Goal: Task Accomplishment & Management: Manage account settings

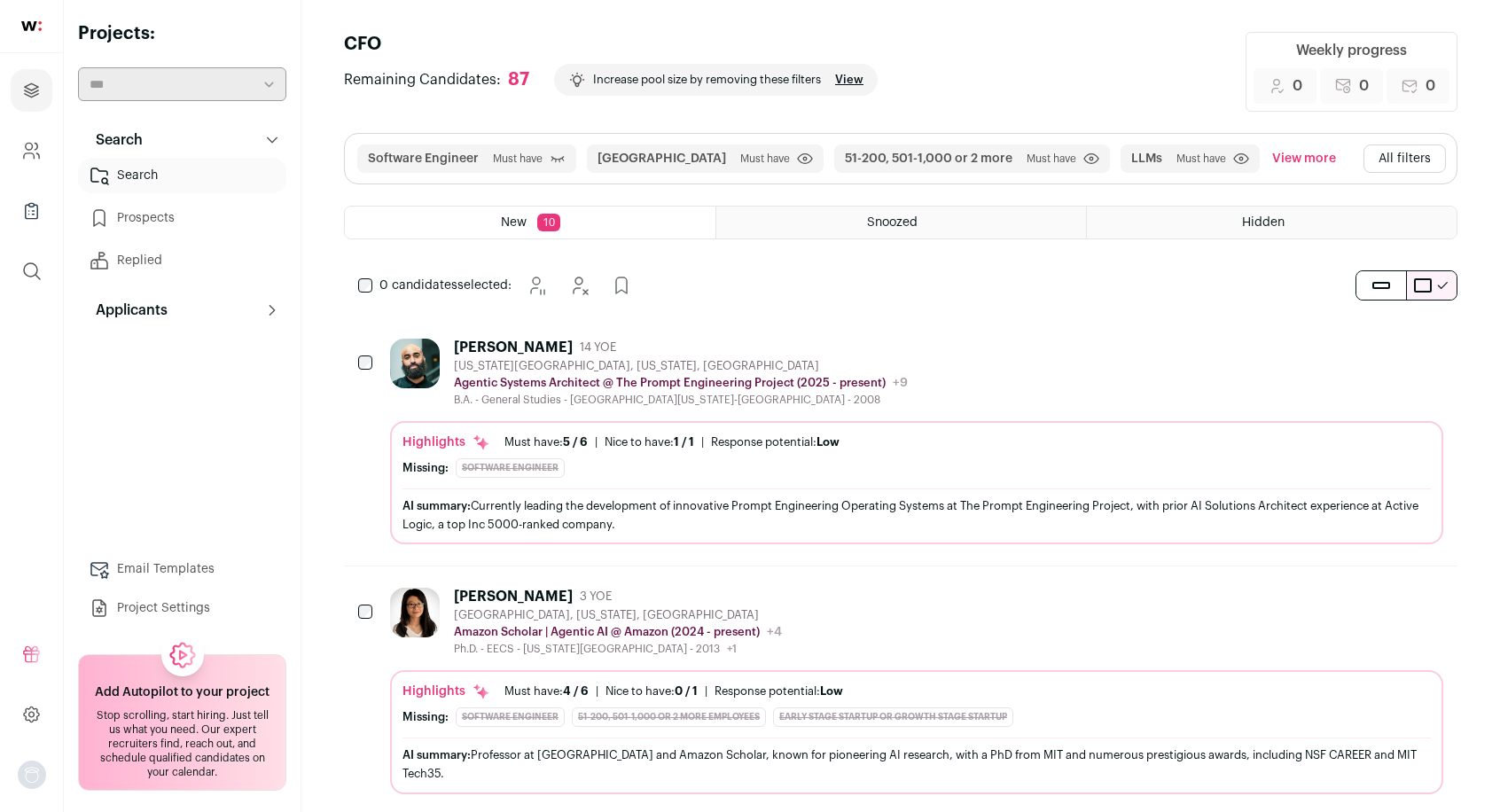
click at [1394, 154] on button "All filters" at bounding box center [1404, 158] width 82 height 28
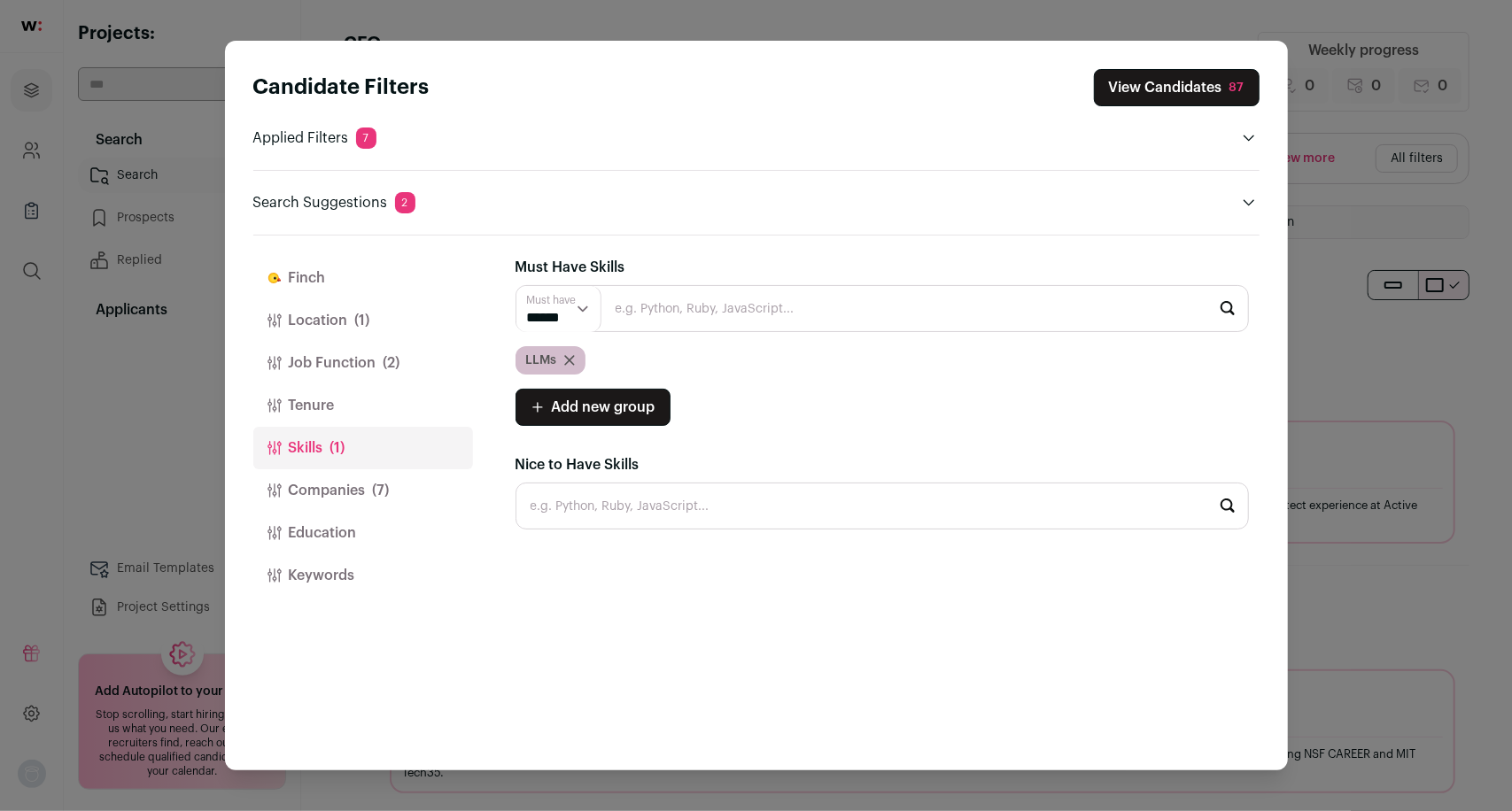
click at [368, 356] on button "Job Function (2)" at bounding box center [363, 363] width 220 height 42
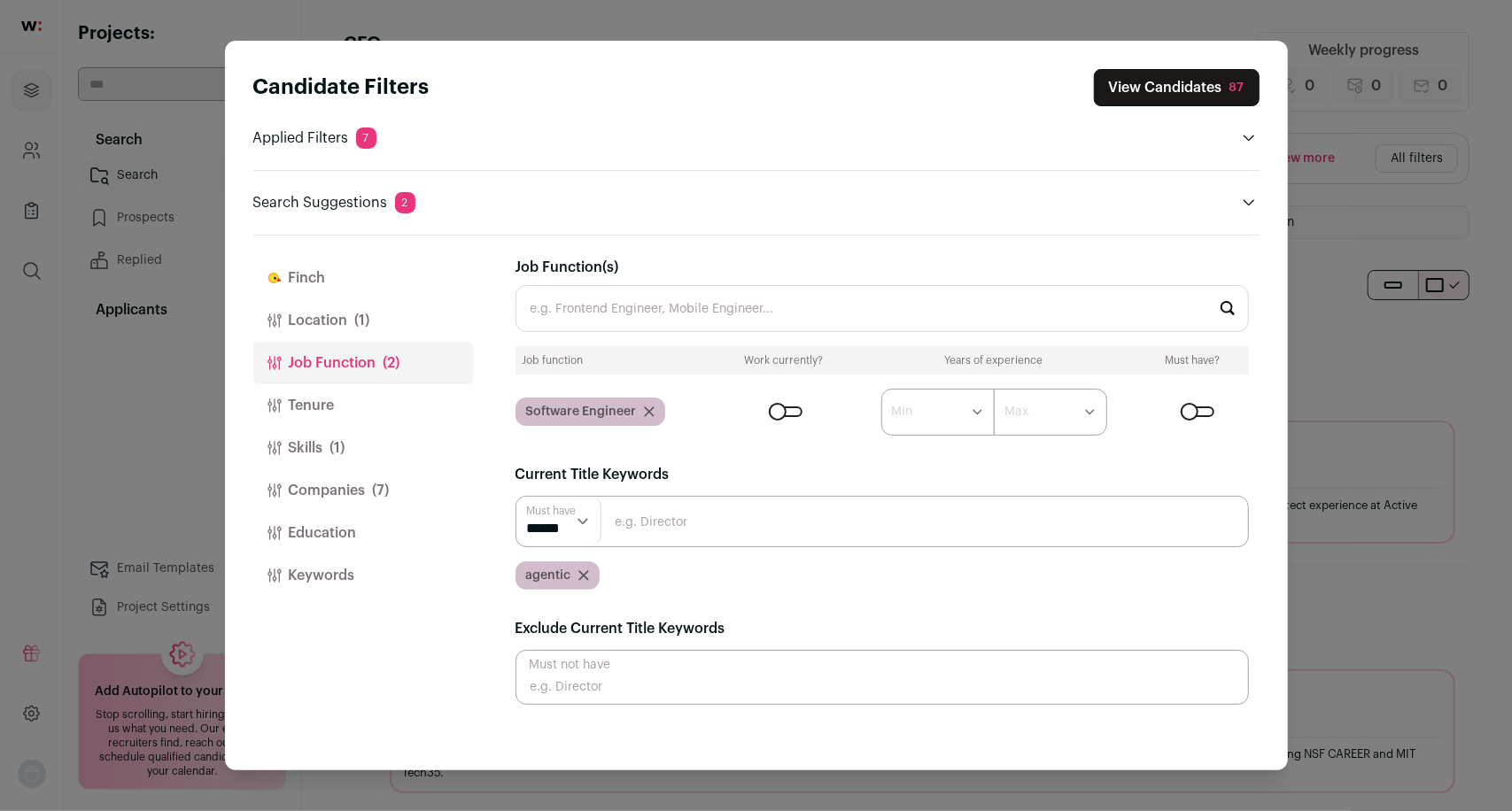
click at [1175, 80] on button "View Candidates 87" at bounding box center [1177, 88] width 166 height 38
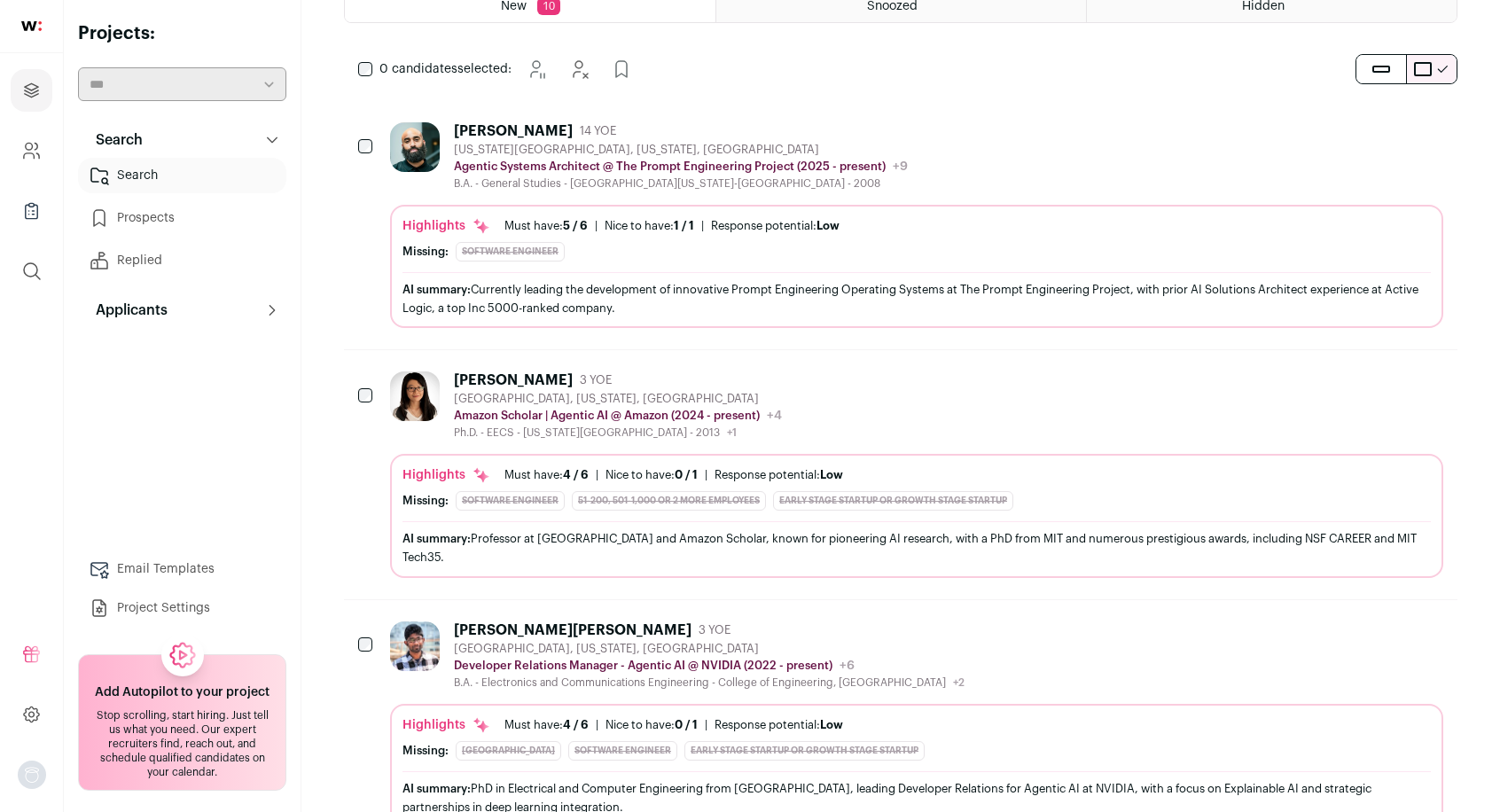
scroll to position [232, 0]
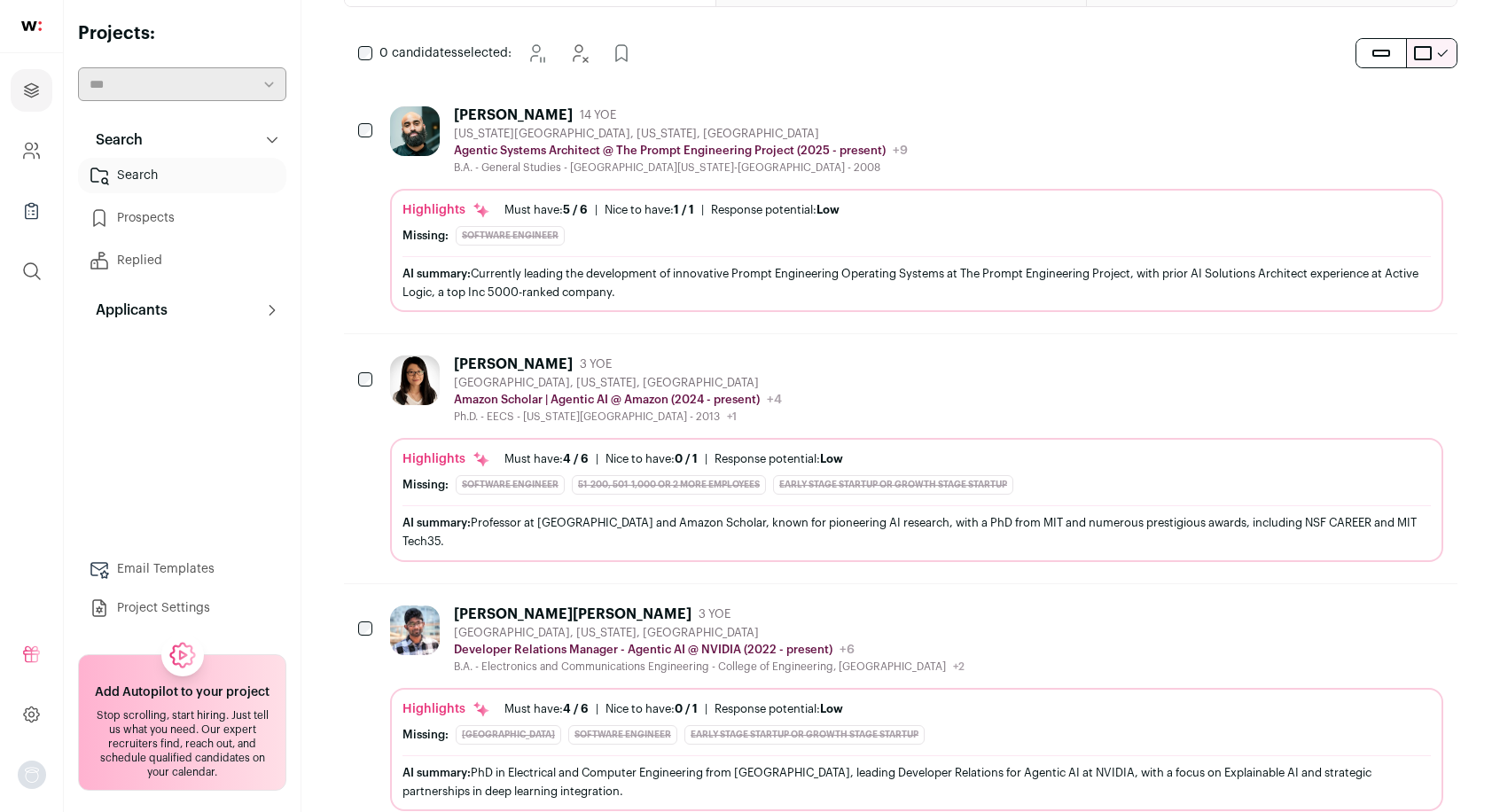
click at [1389, 359] on icon "Hide" at bounding box center [1380, 364] width 21 height 21
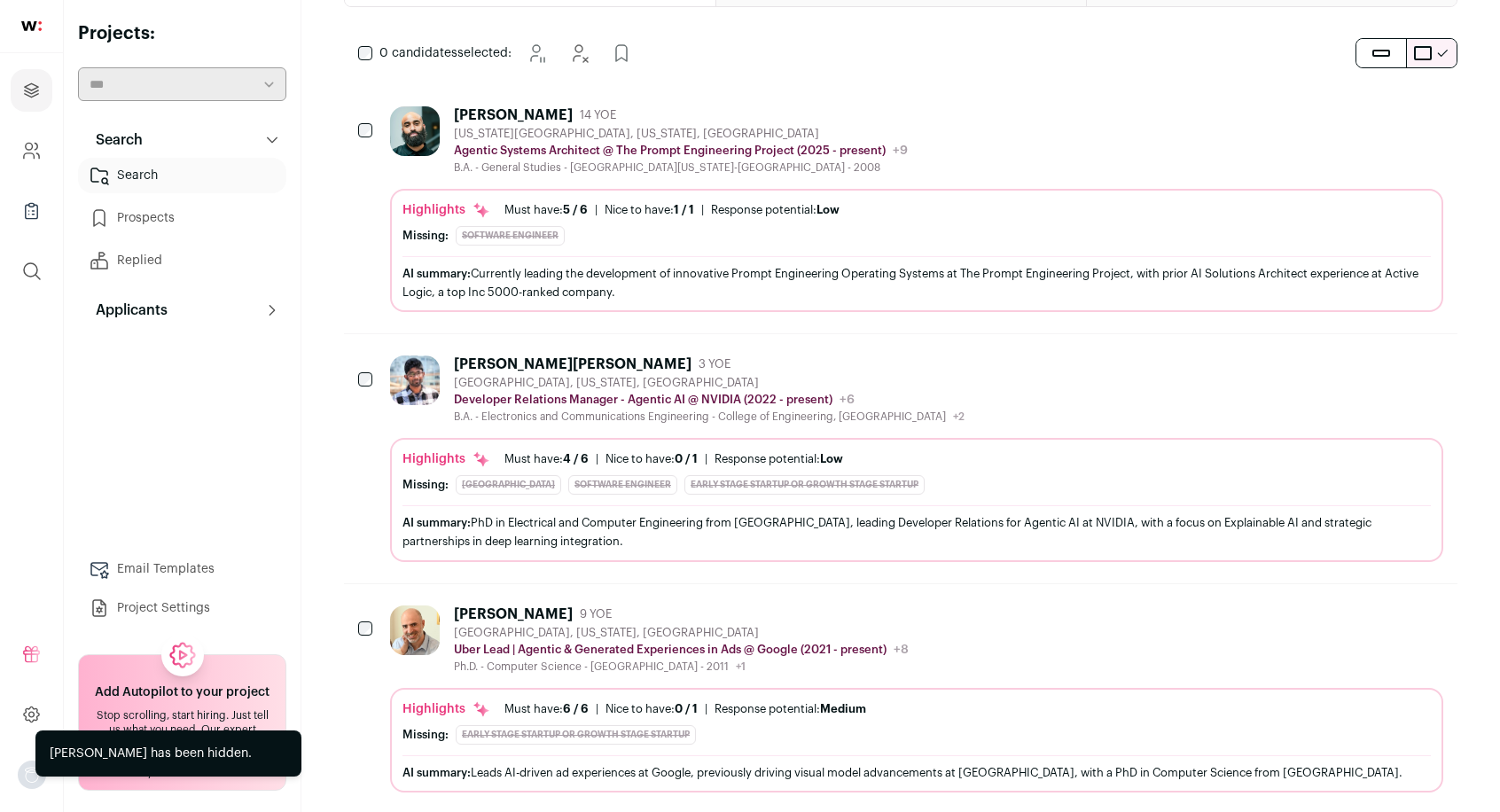
click at [1381, 358] on icon "Hide" at bounding box center [1380, 364] width 21 height 21
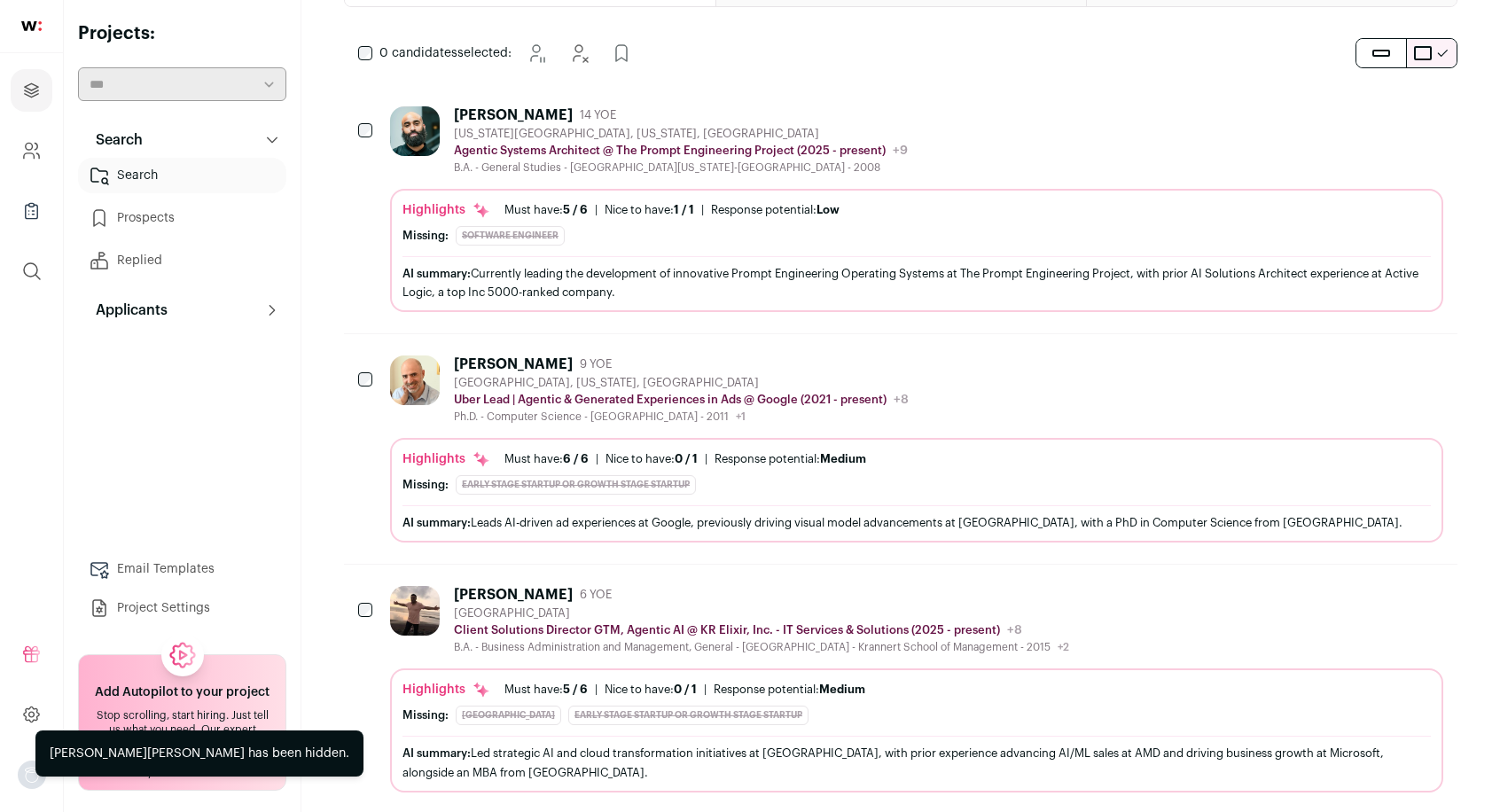
click at [1377, 356] on icon "Hide" at bounding box center [1381, 364] width 14 height 16
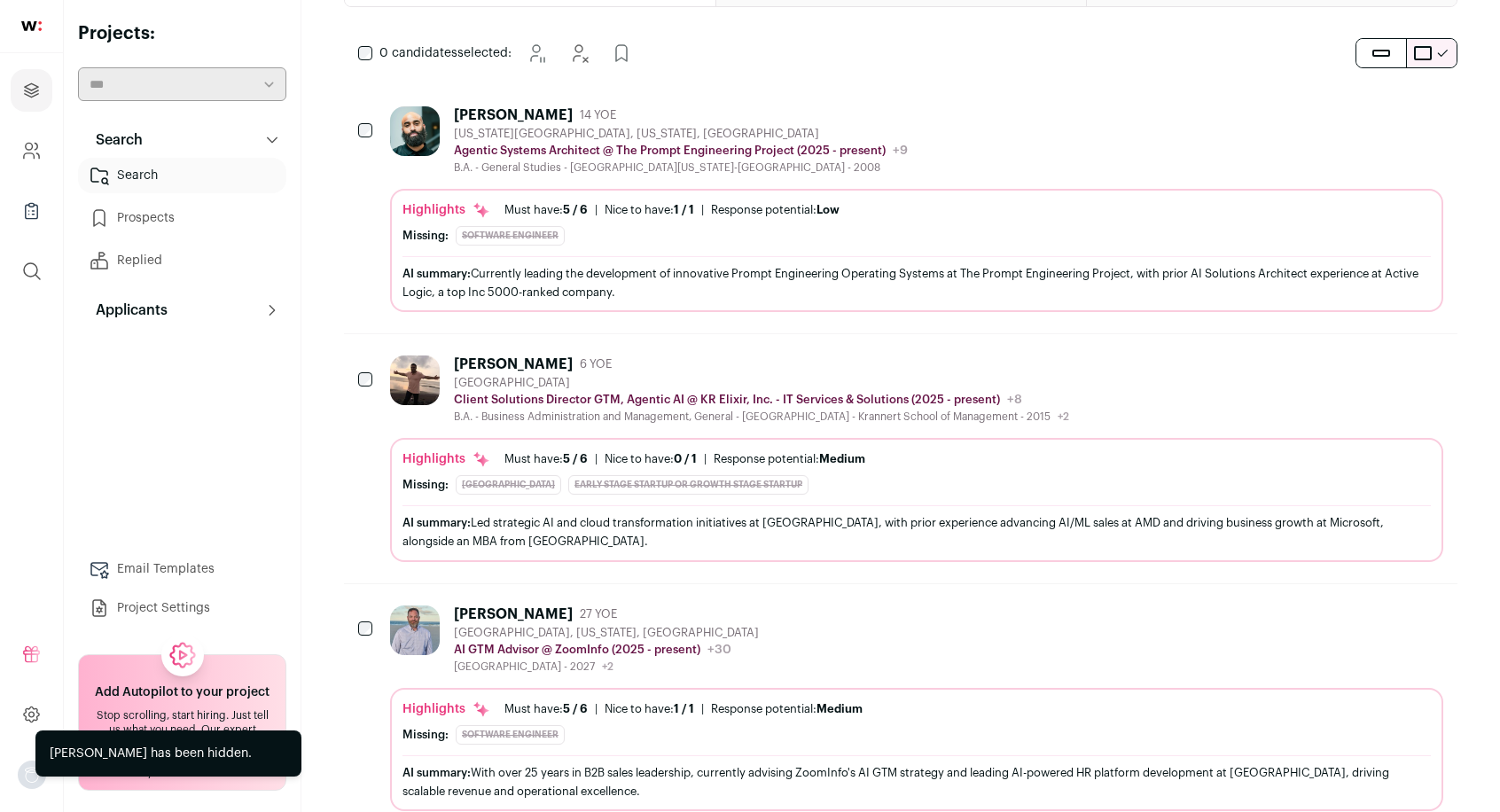
click at [1382, 353] on icon "Hide" at bounding box center [1380, 364] width 21 height 21
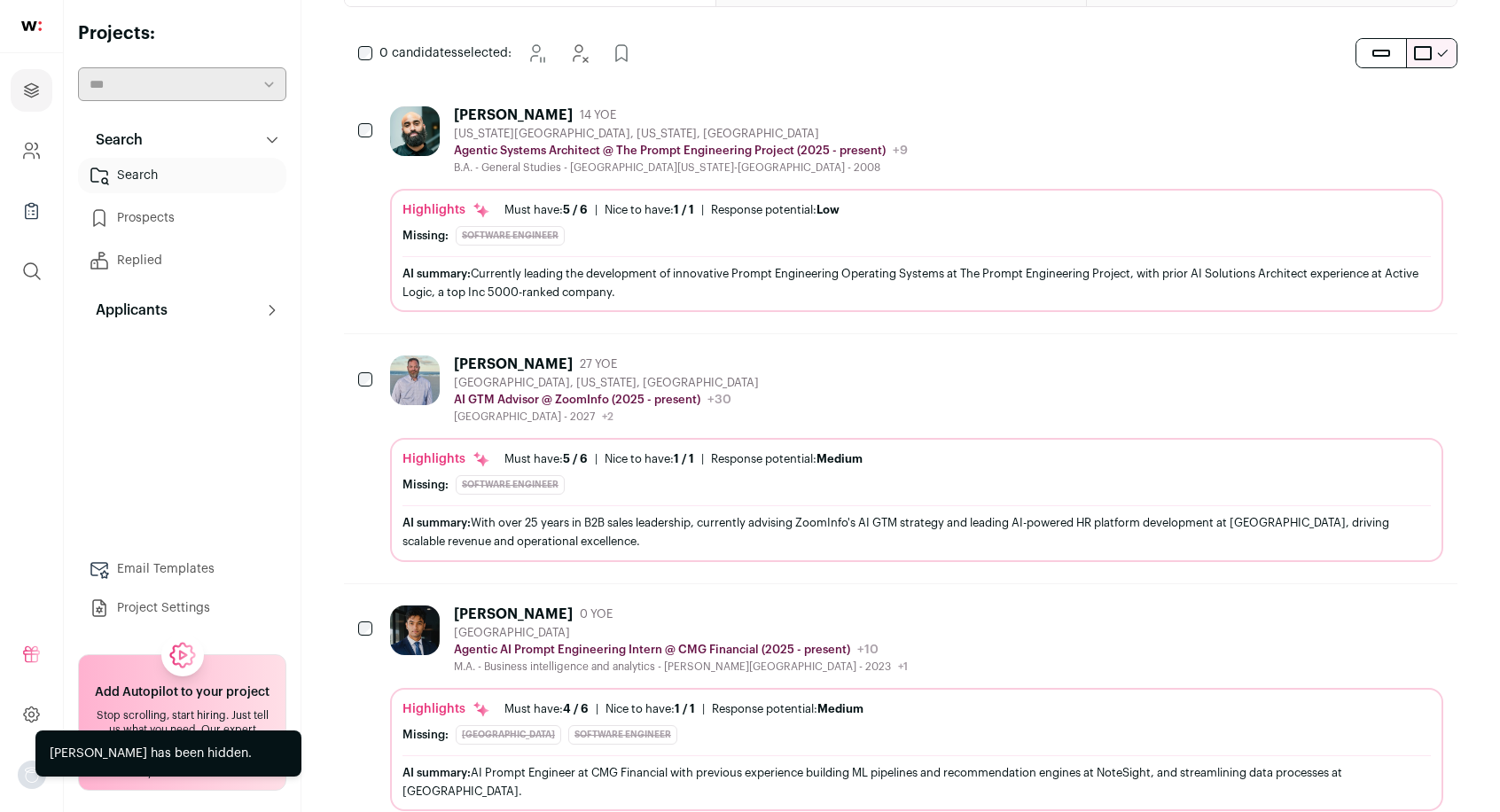
click at [1377, 362] on icon "Hide" at bounding box center [1380, 364] width 21 height 21
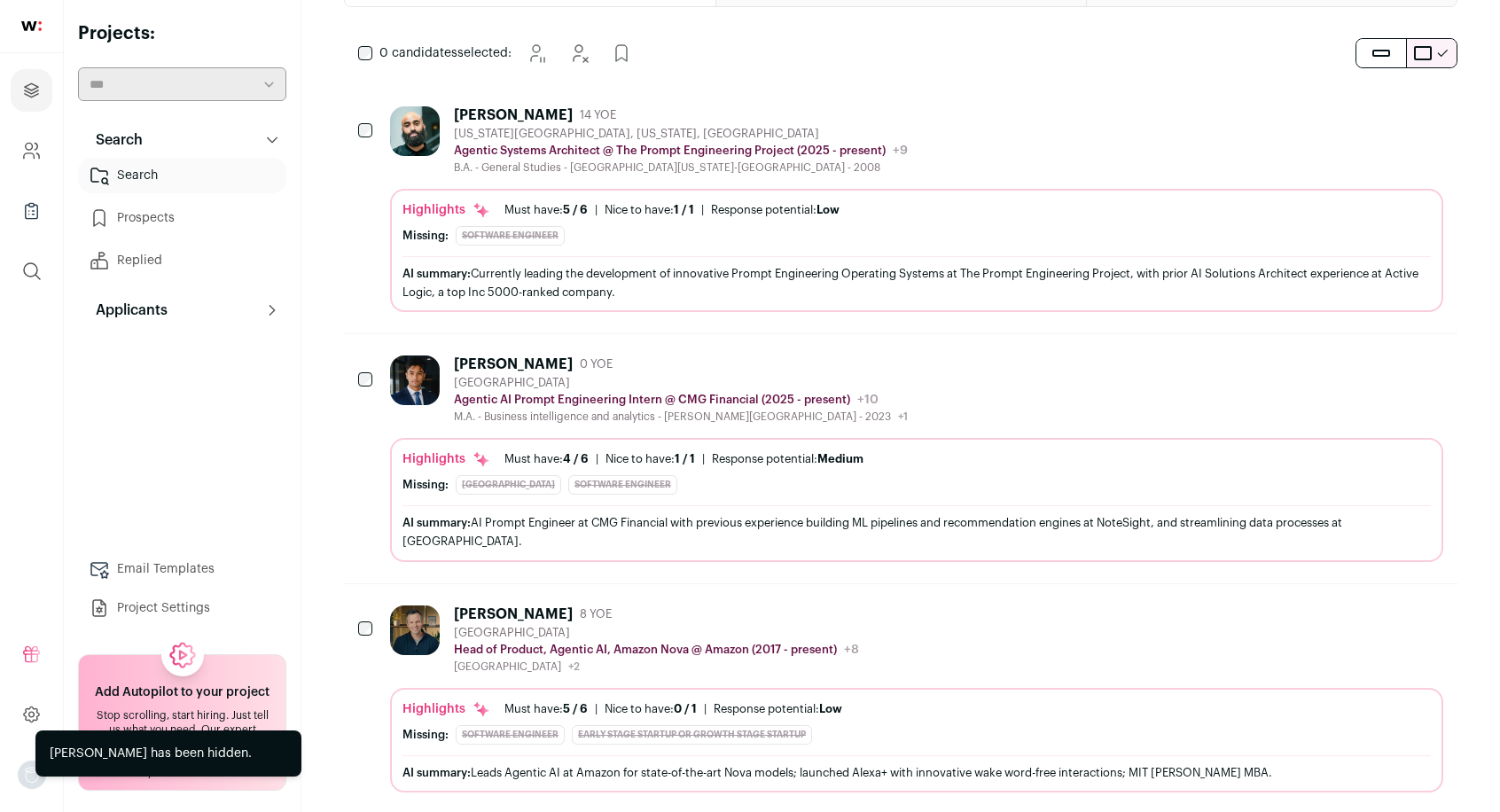
click at [1383, 362] on icon "Hide" at bounding box center [1380, 364] width 21 height 21
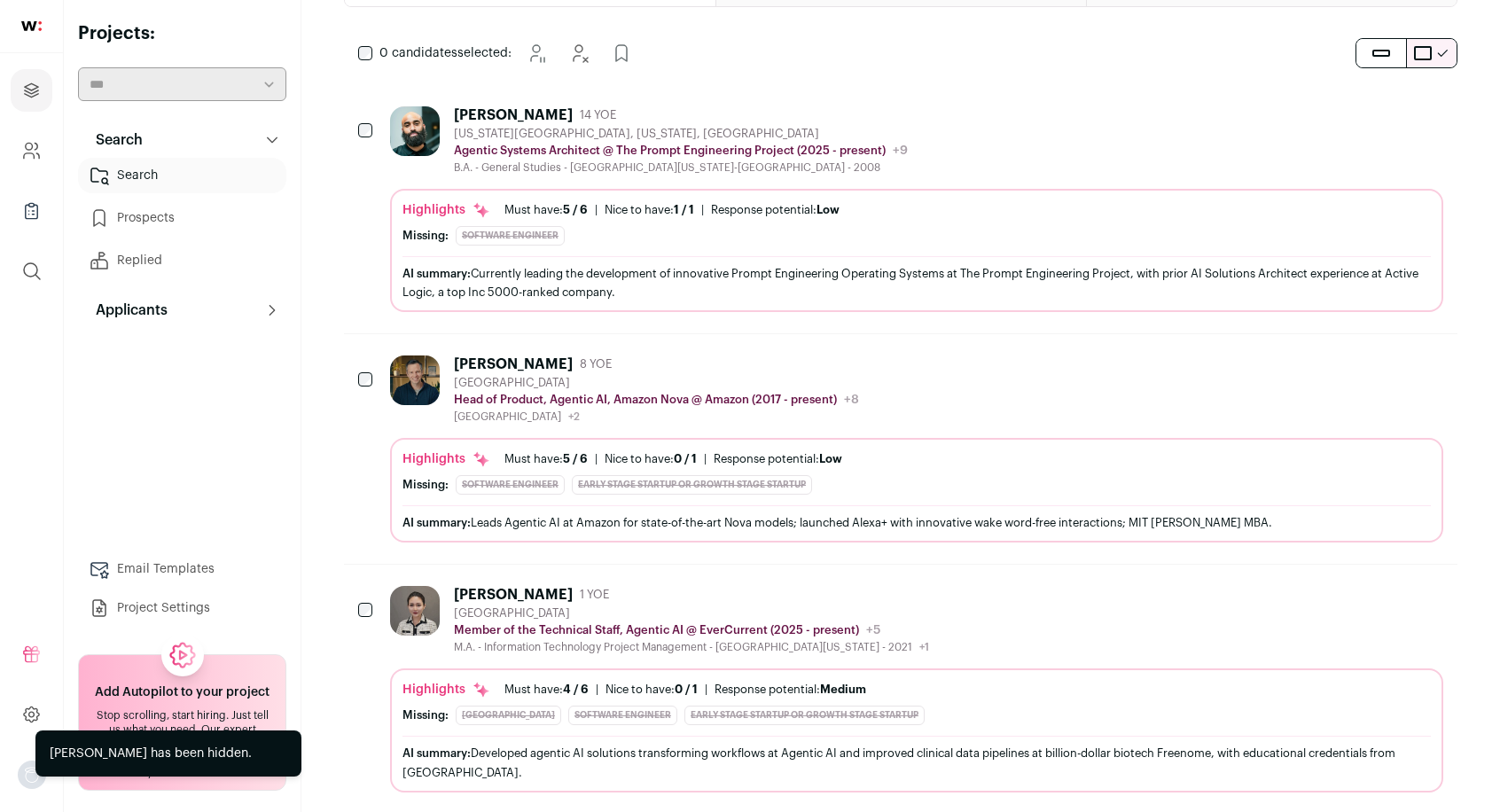
click at [1389, 367] on icon "Hide" at bounding box center [1381, 364] width 14 height 16
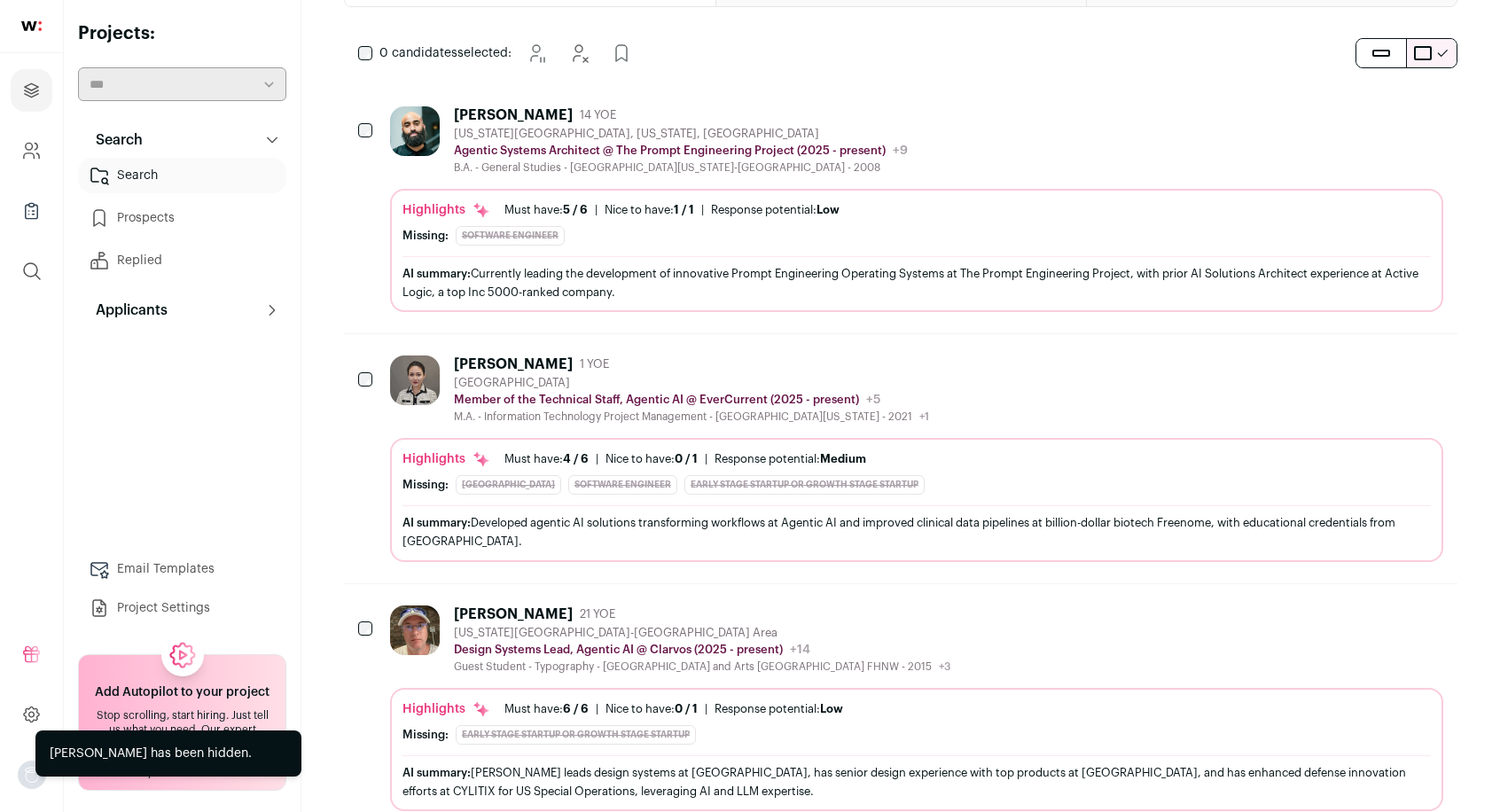
click at [1384, 362] on icon "Hide" at bounding box center [1380, 364] width 21 height 21
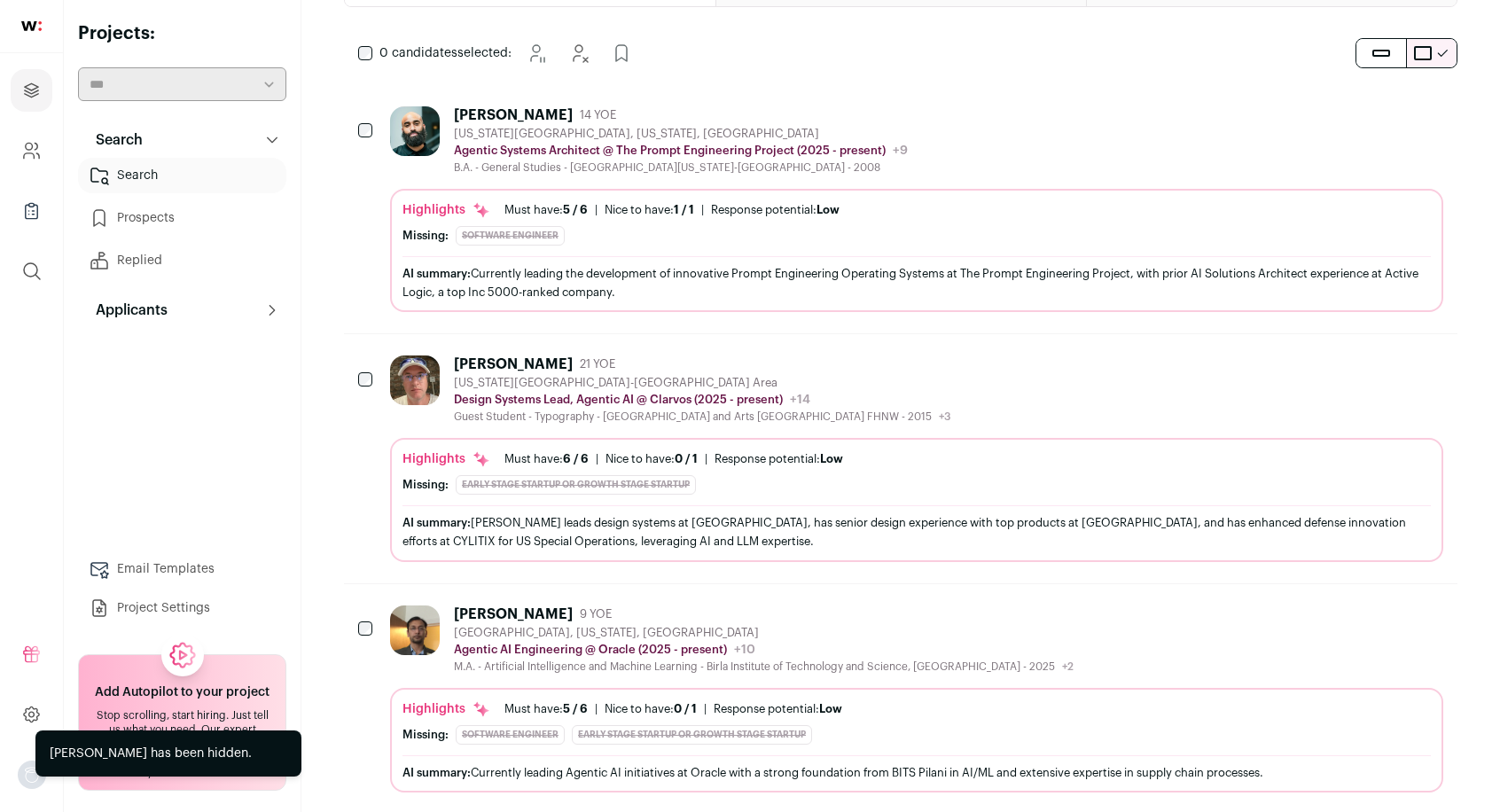
click at [1379, 359] on icon "Hide" at bounding box center [1381, 364] width 14 height 16
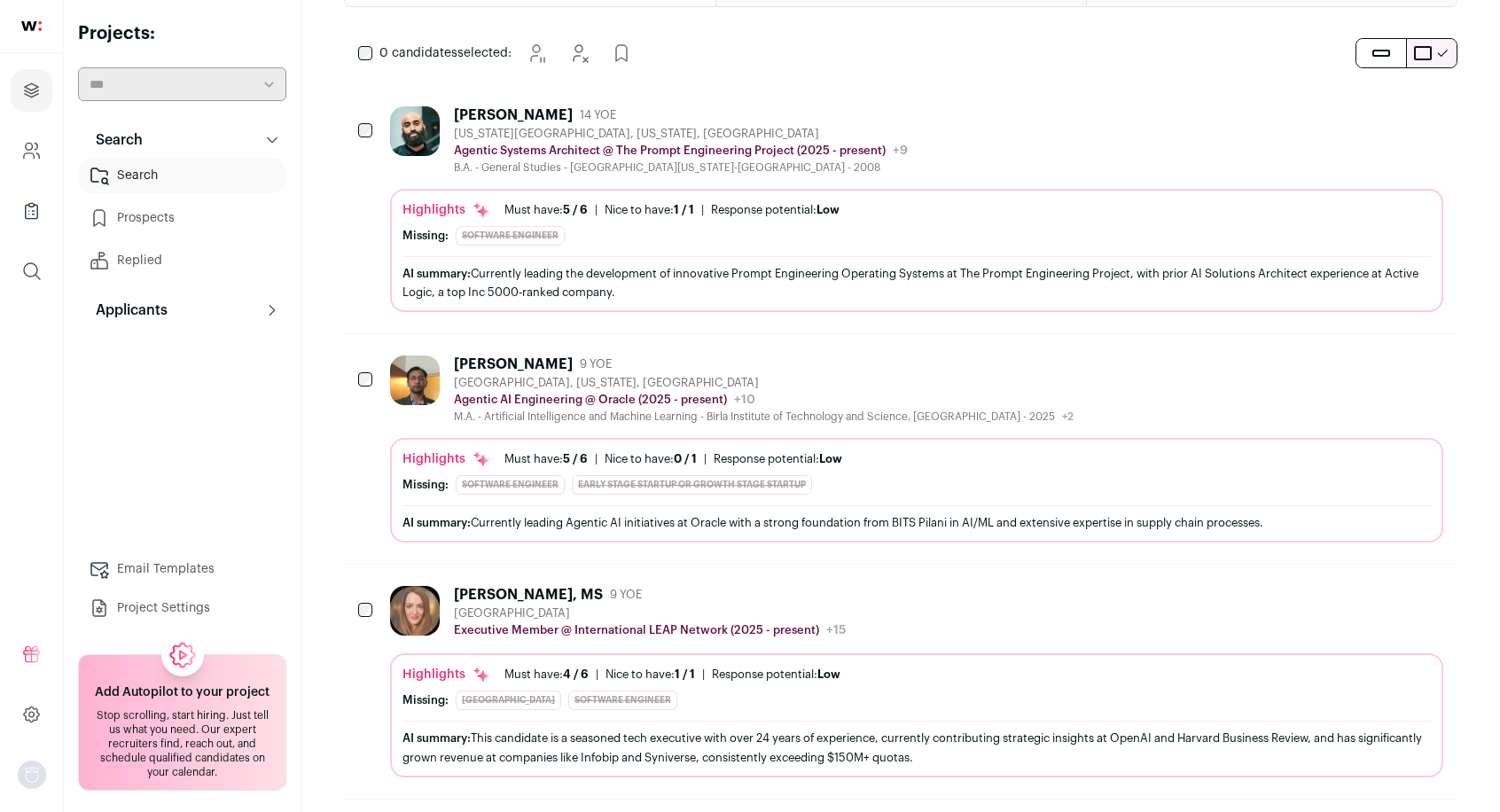
click at [1377, 353] on icon "Hide" at bounding box center [1380, 364] width 21 height 21
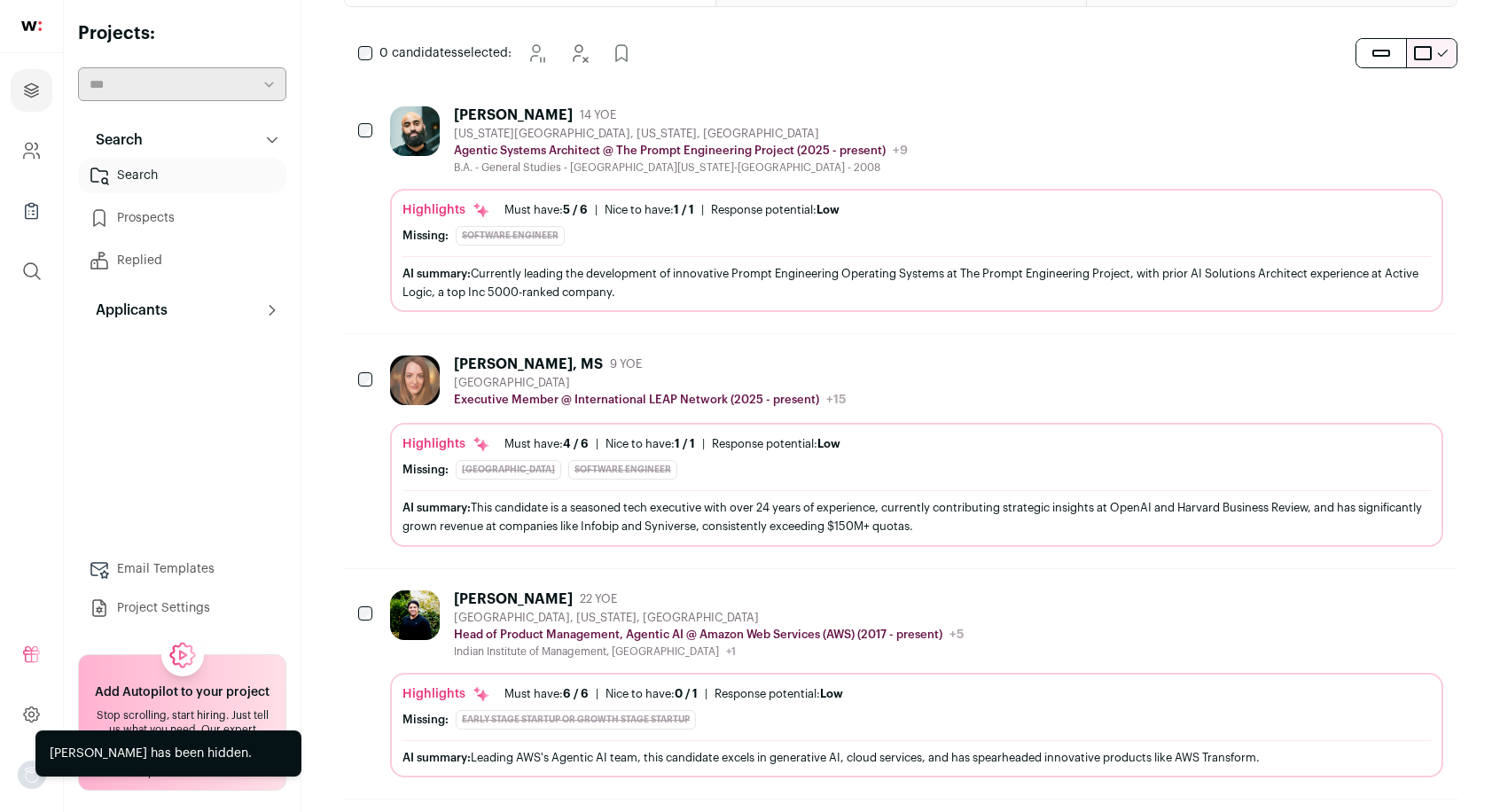
click at [1383, 358] on icon "Hide" at bounding box center [1381, 364] width 14 height 16
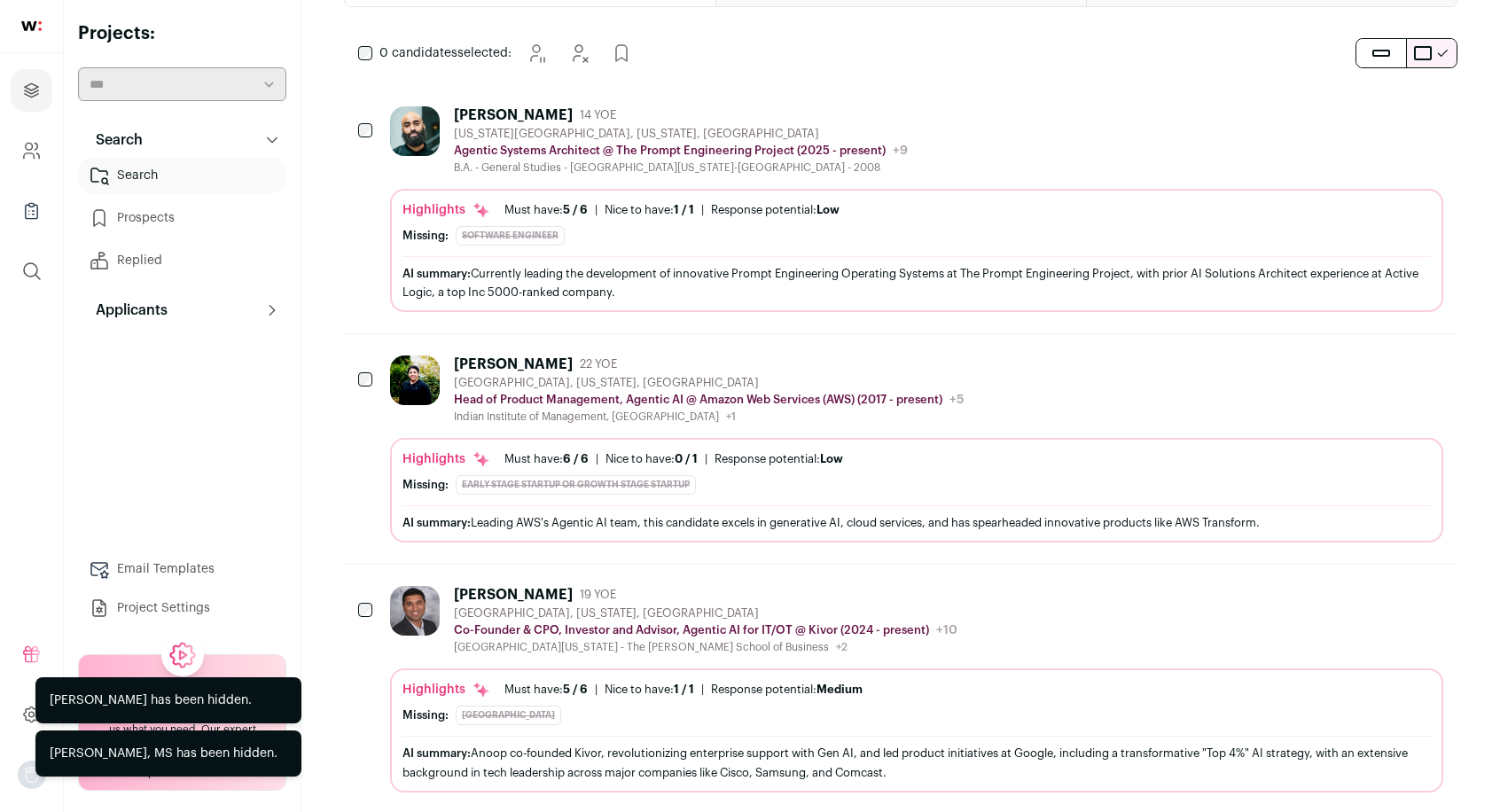
click at [1383, 361] on icon "Hide" at bounding box center [1380, 364] width 21 height 21
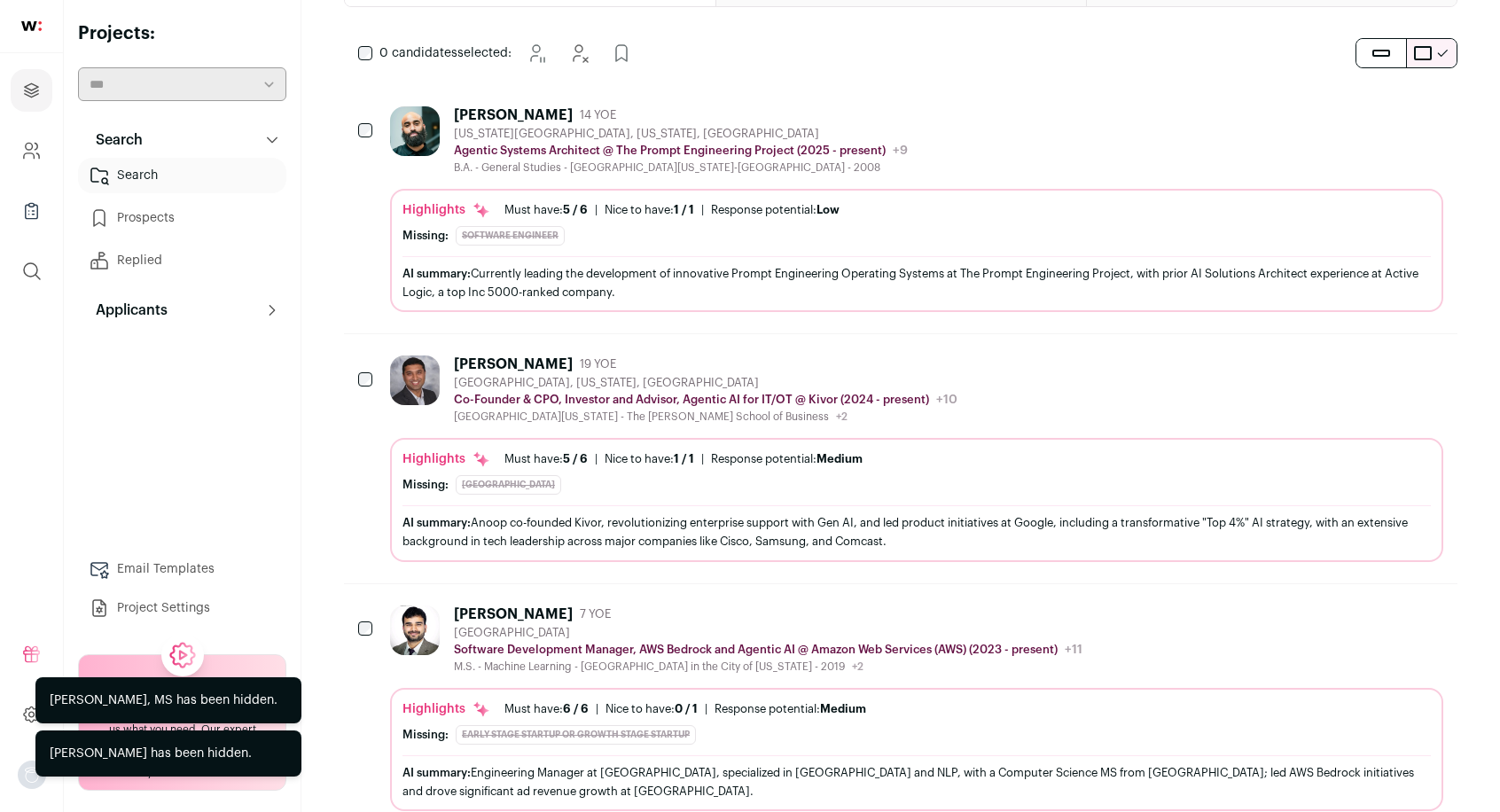
click at [1383, 361] on icon "Hide" at bounding box center [1380, 364] width 21 height 21
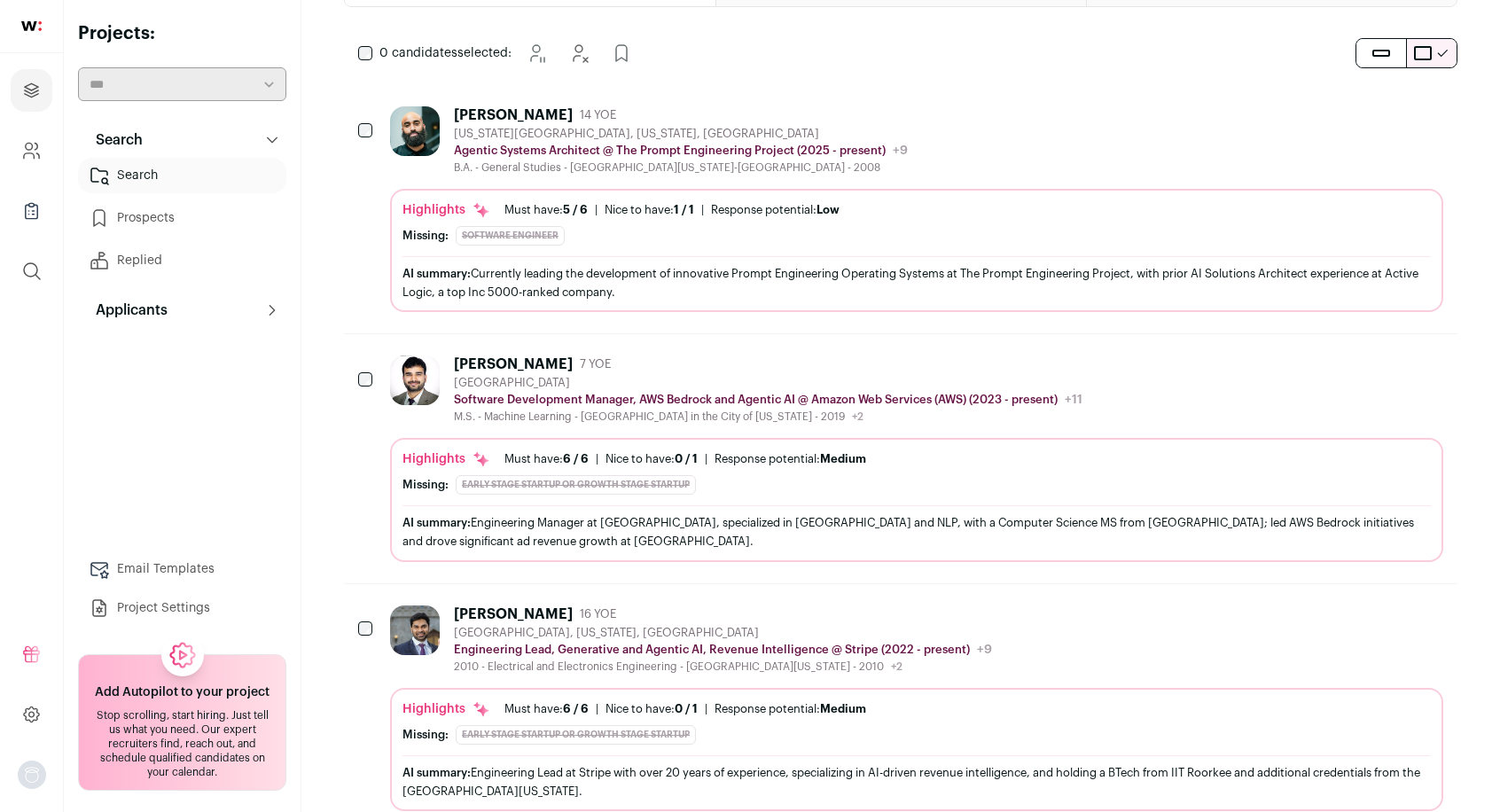
click at [1384, 363] on icon "Hide" at bounding box center [1380, 364] width 21 height 21
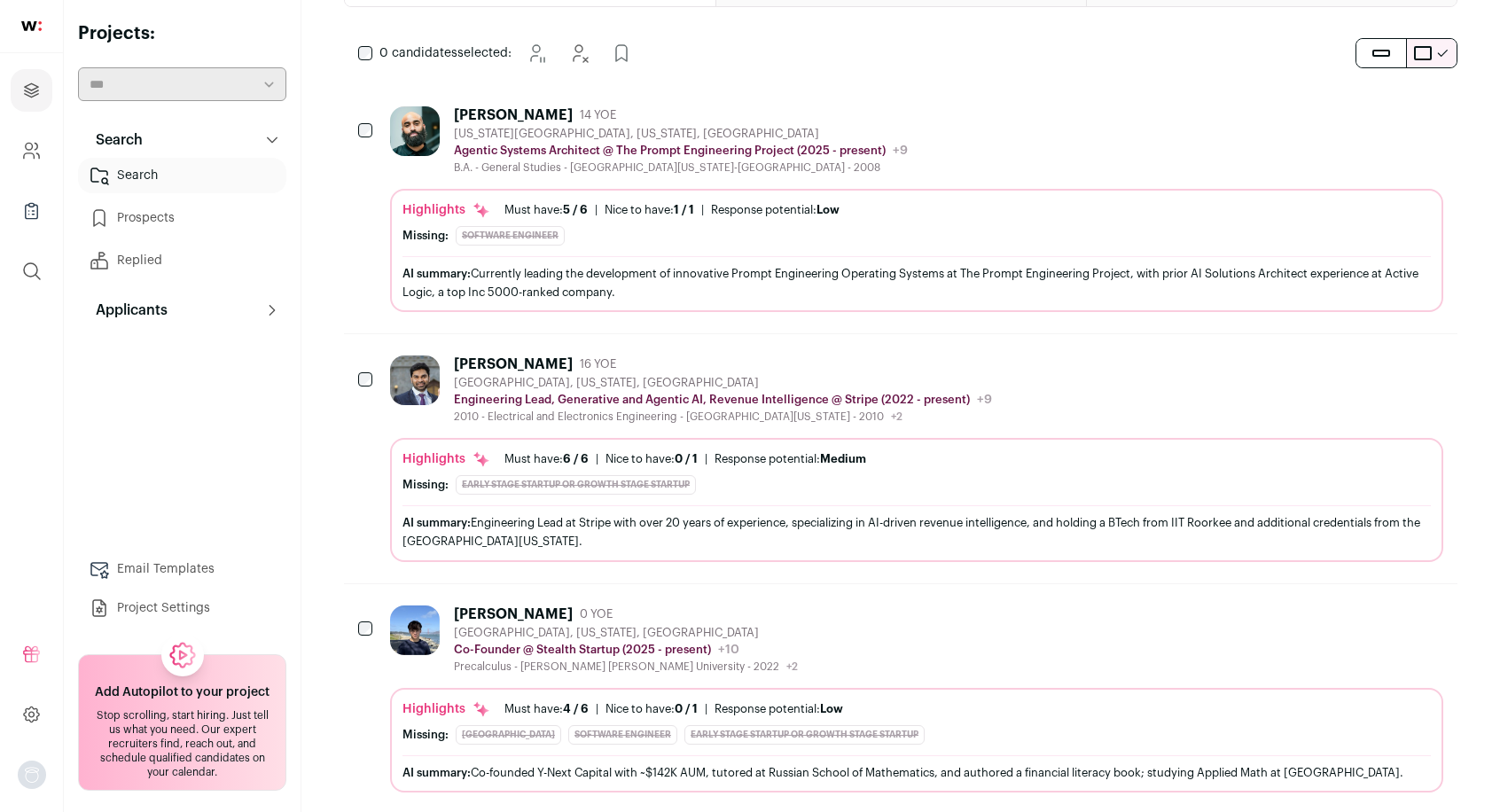
click at [1389, 362] on icon "Hide" at bounding box center [1380, 364] width 21 height 21
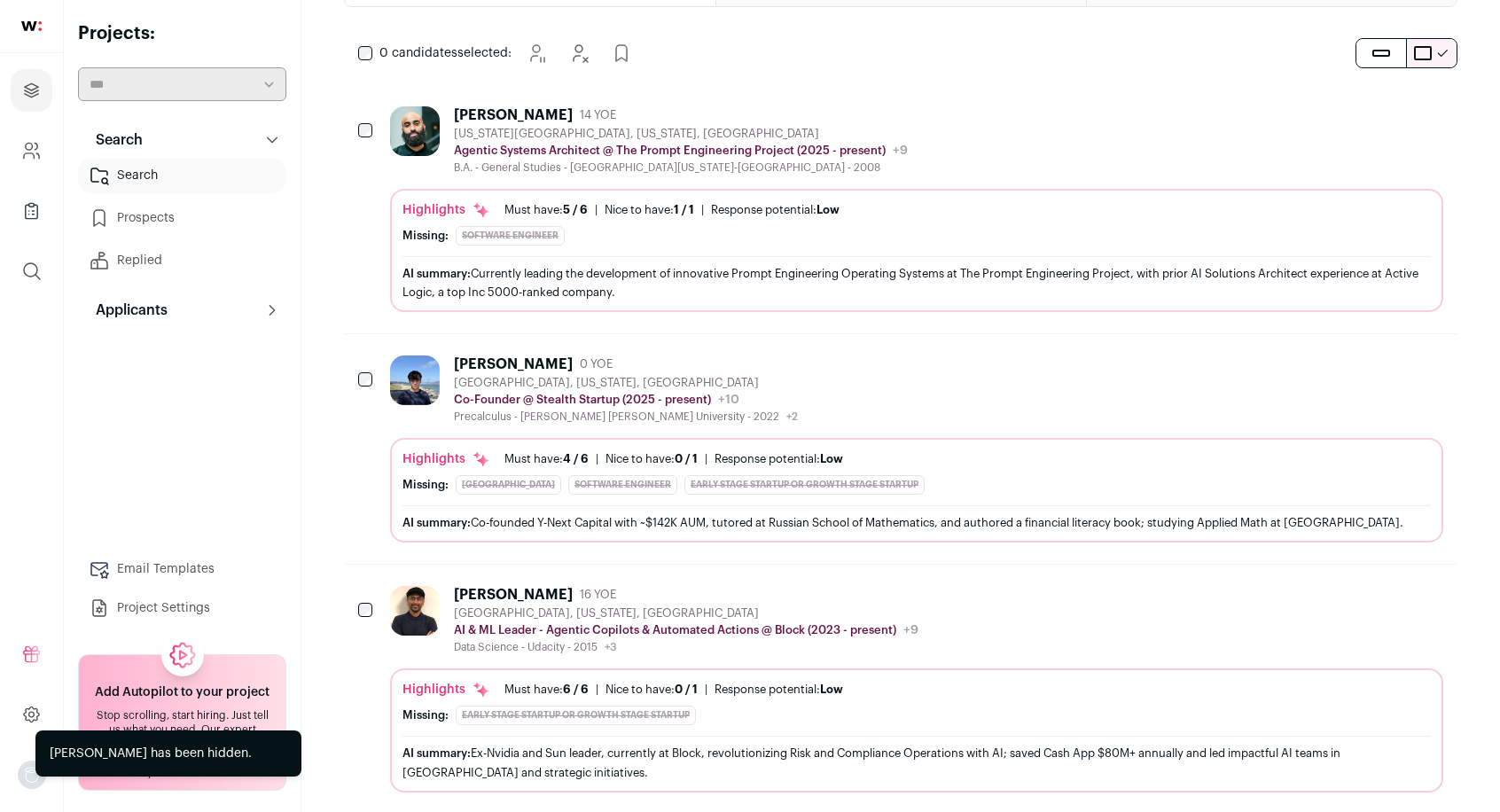
click at [1390, 359] on icon "Hide" at bounding box center [1380, 364] width 21 height 21
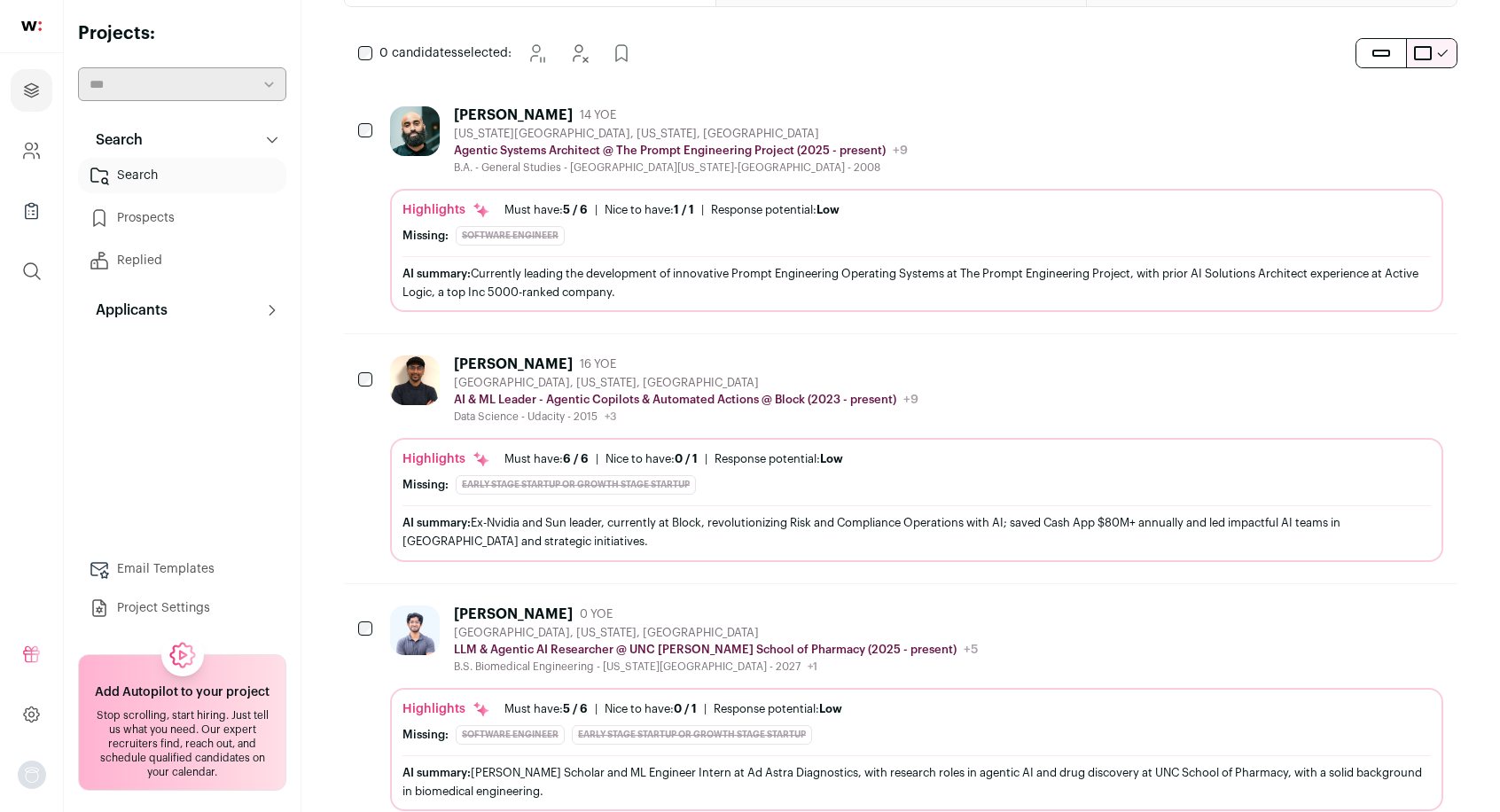
click at [1383, 616] on icon "Hide" at bounding box center [1380, 613] width 21 height 21
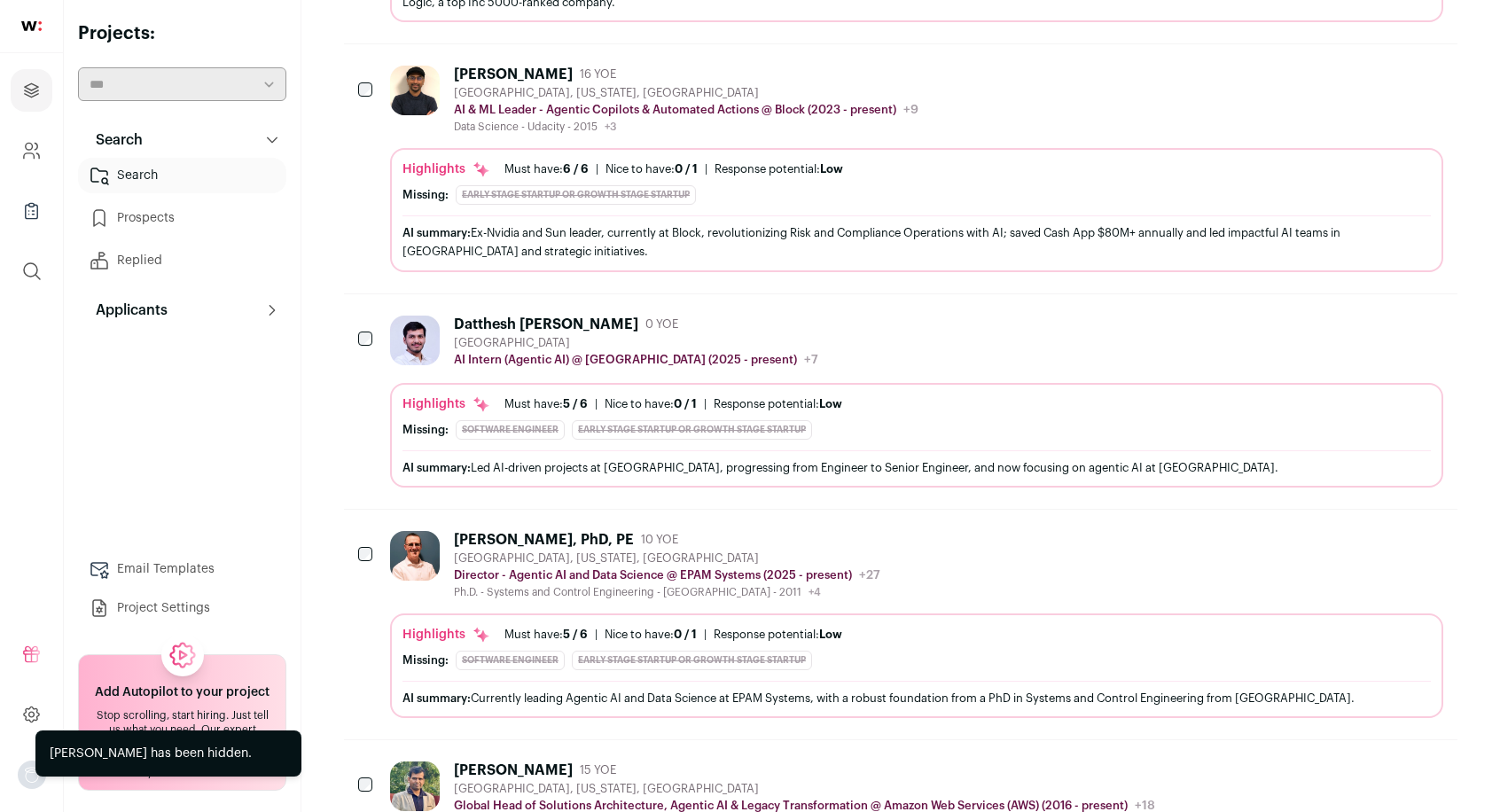
scroll to position [529, 0]
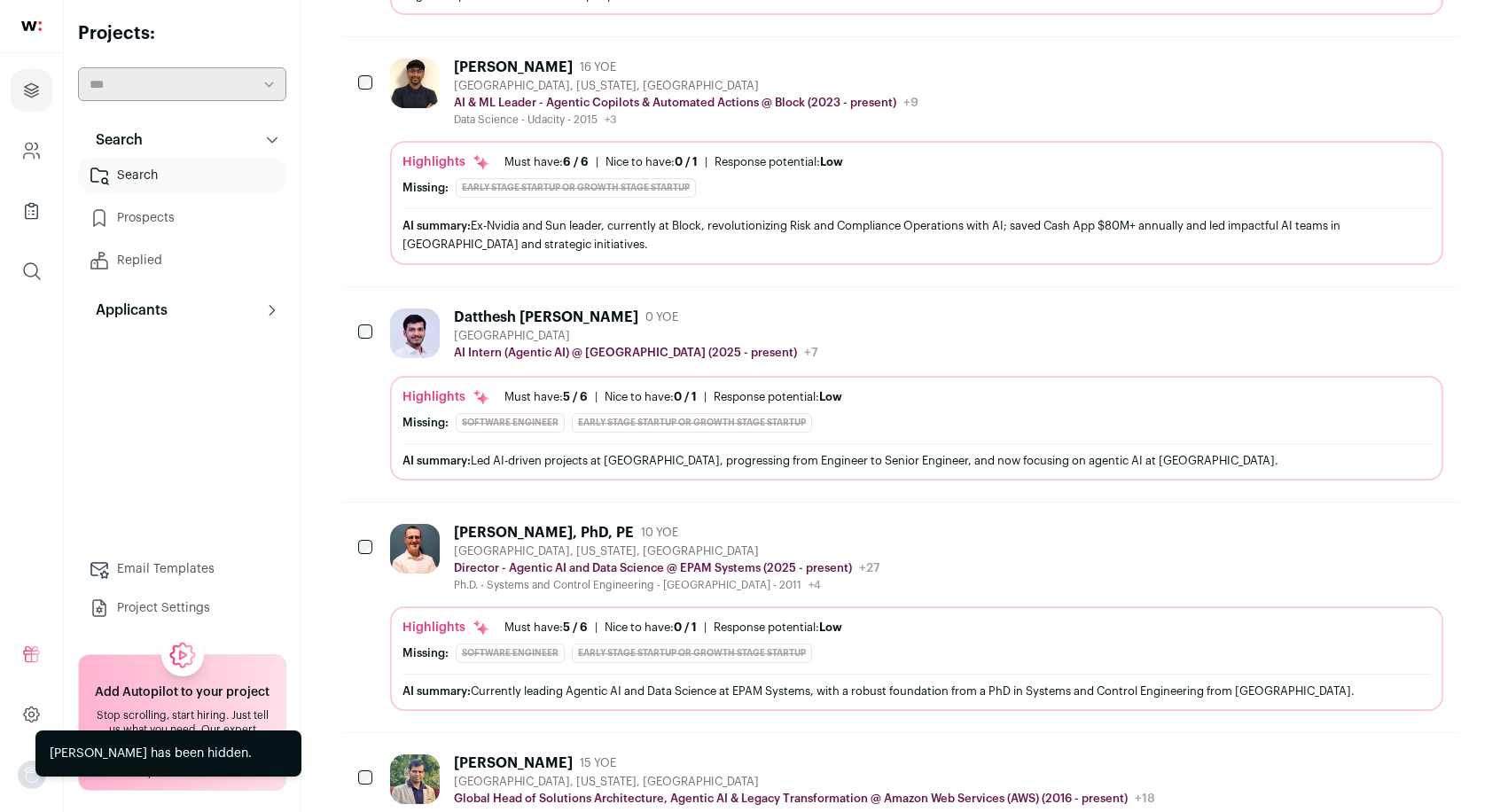
click at [1377, 314] on icon "Hide" at bounding box center [1381, 316] width 14 height 16
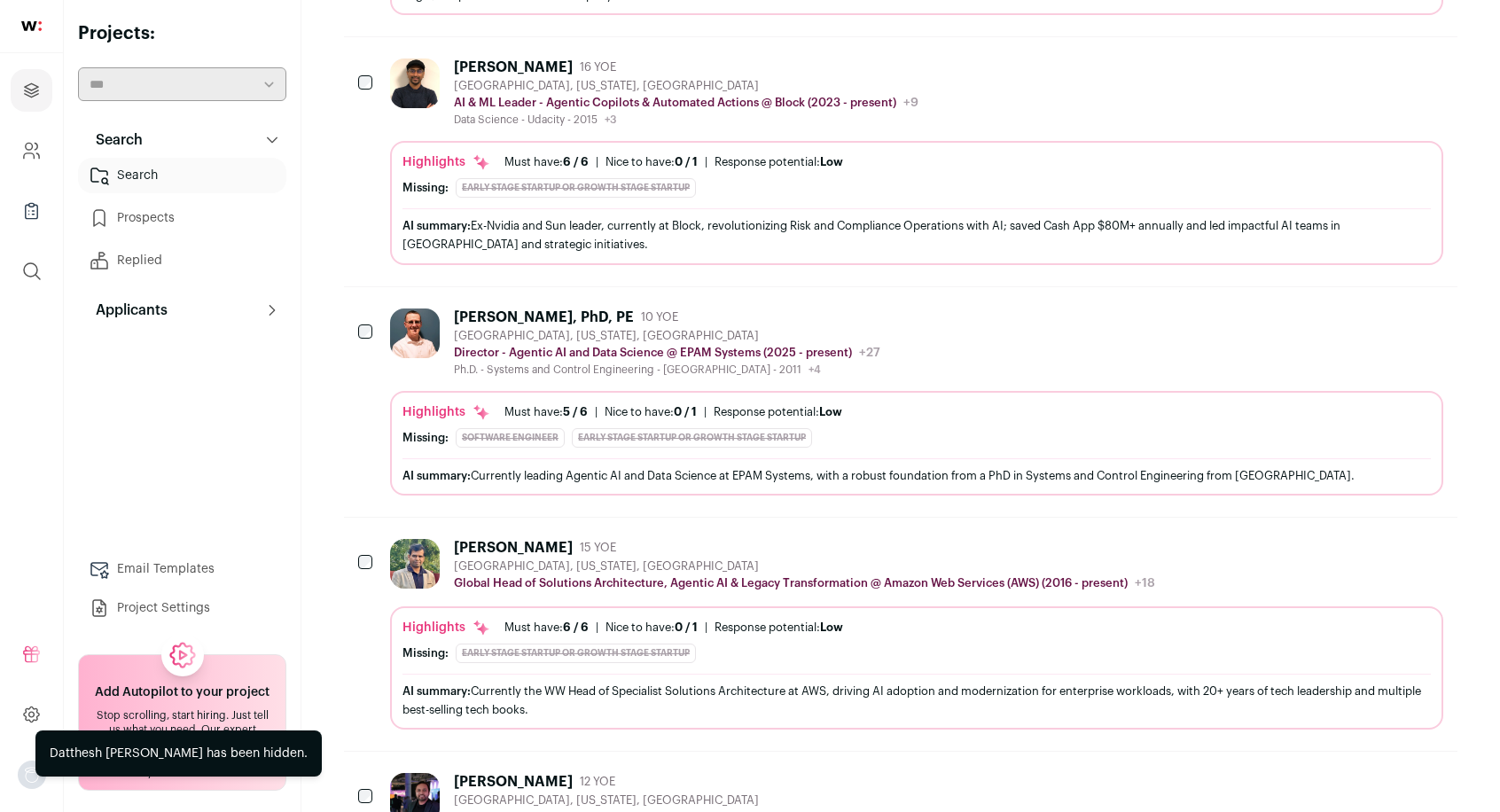
click at [1389, 316] on icon "Hide" at bounding box center [1381, 316] width 14 height 16
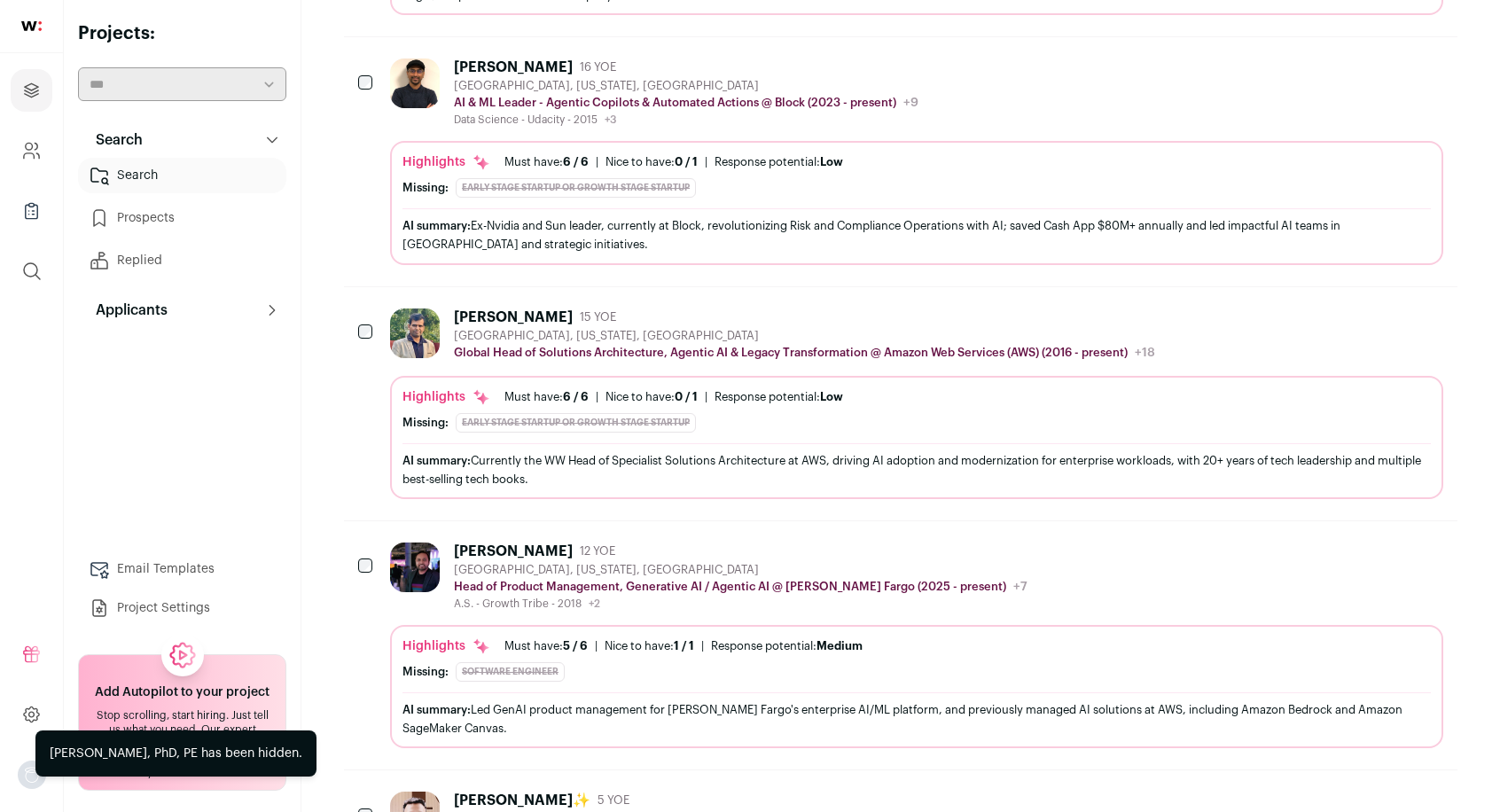
click at [1384, 310] on icon "Hide" at bounding box center [1380, 316] width 21 height 21
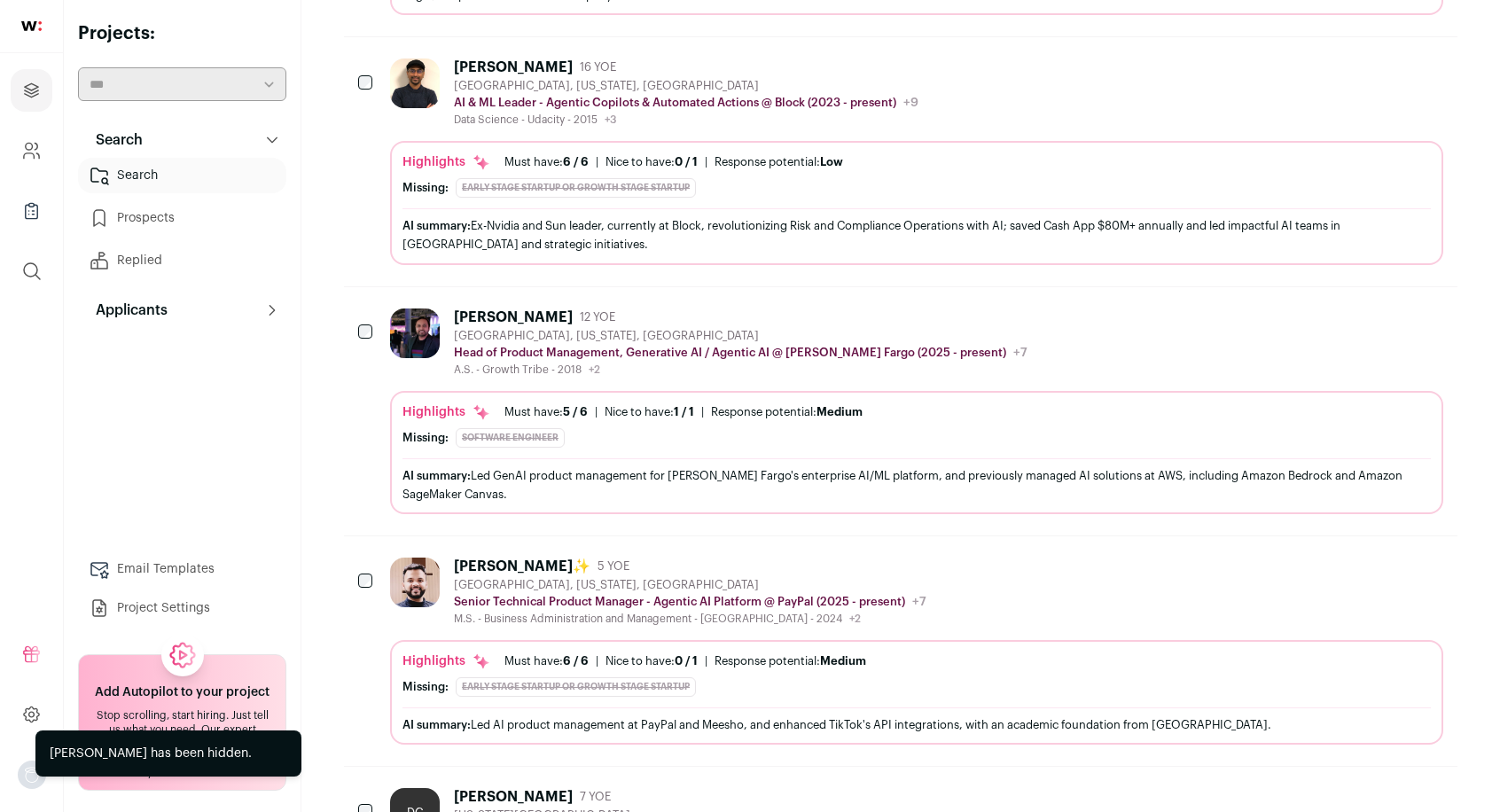
click at [1374, 310] on icon "Hide" at bounding box center [1380, 316] width 21 height 21
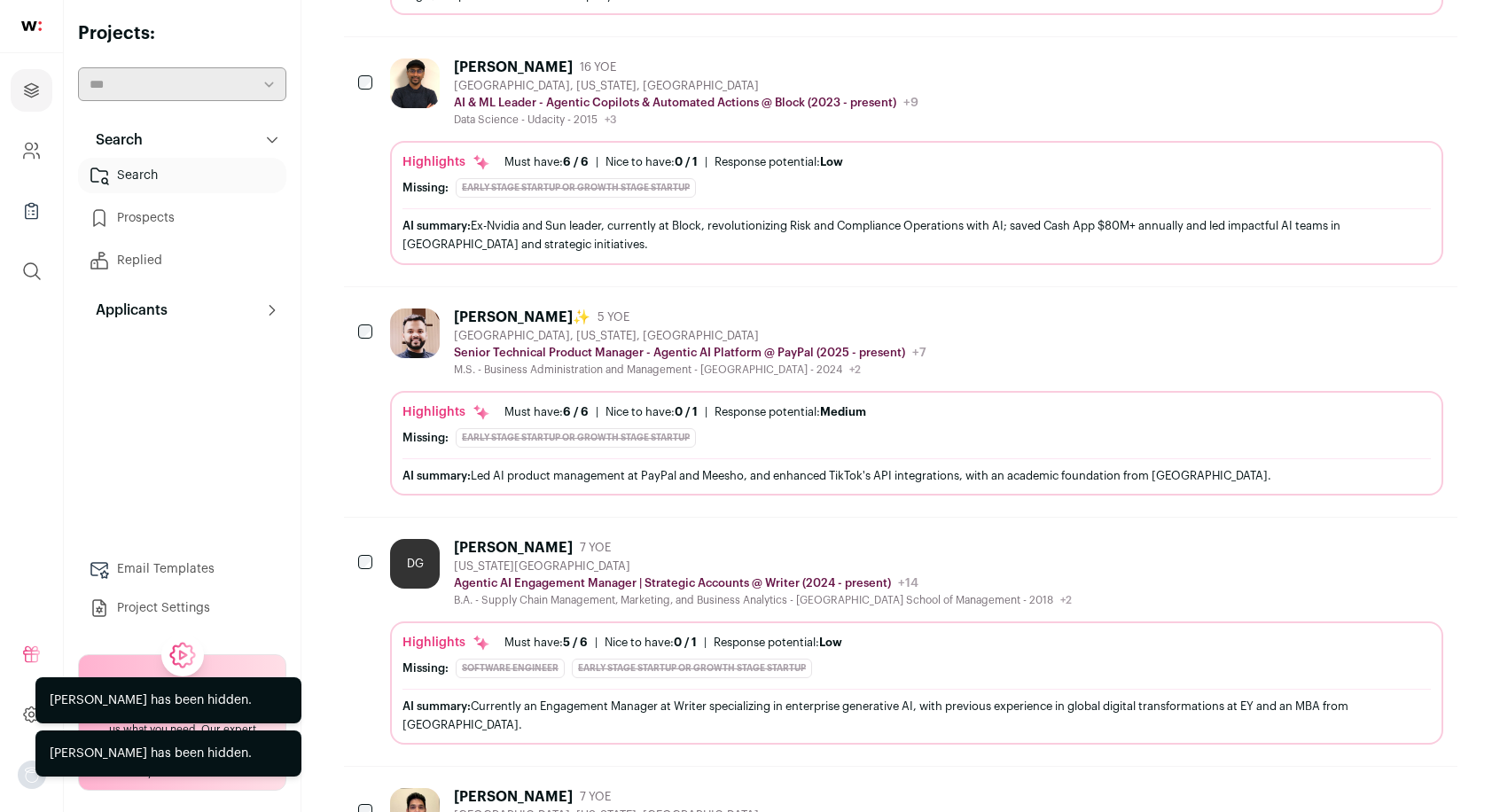
click at [1384, 311] on icon "Hide" at bounding box center [1380, 316] width 21 height 21
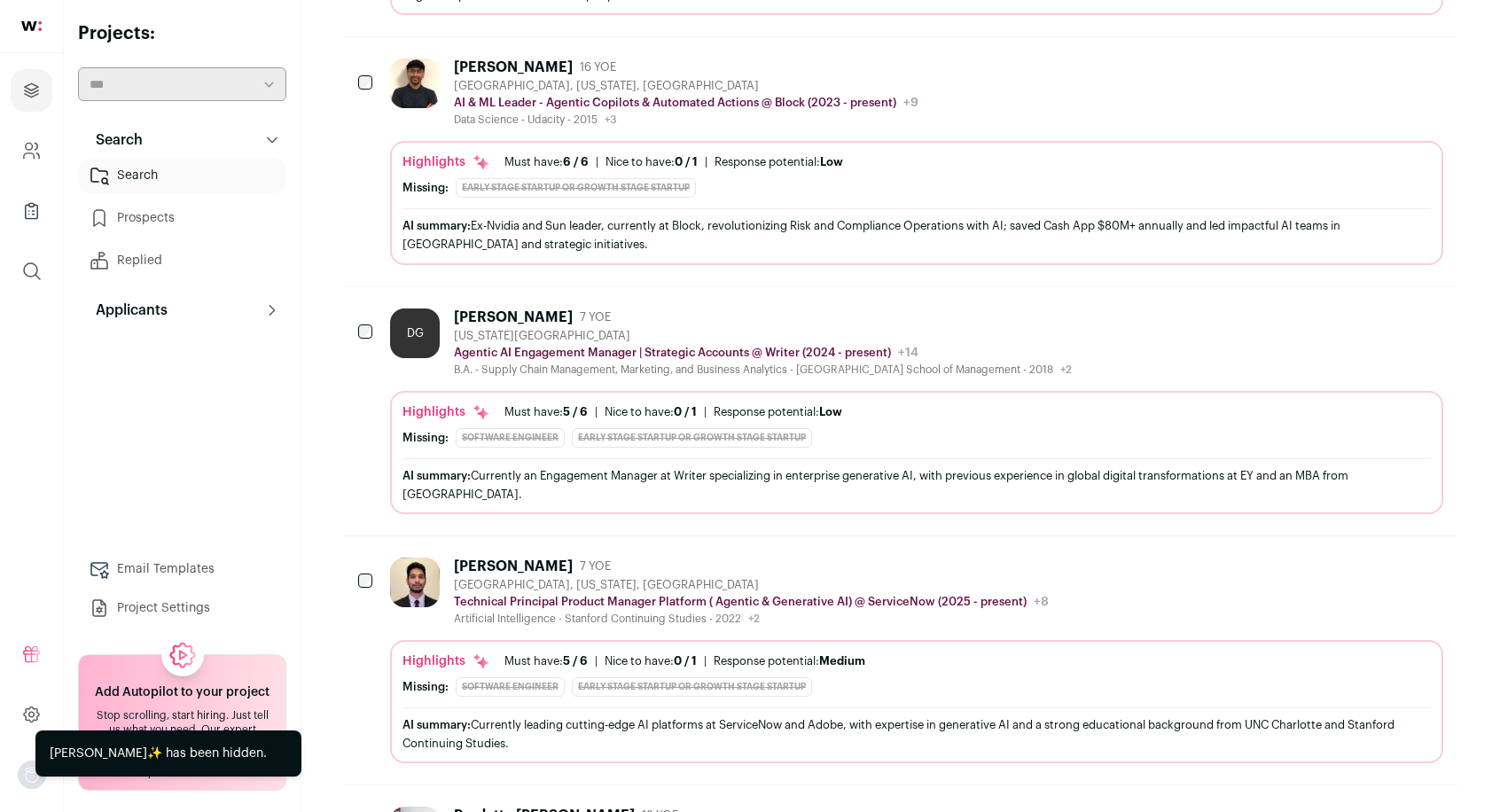
click at [1381, 312] on icon "Hide" at bounding box center [1380, 316] width 21 height 21
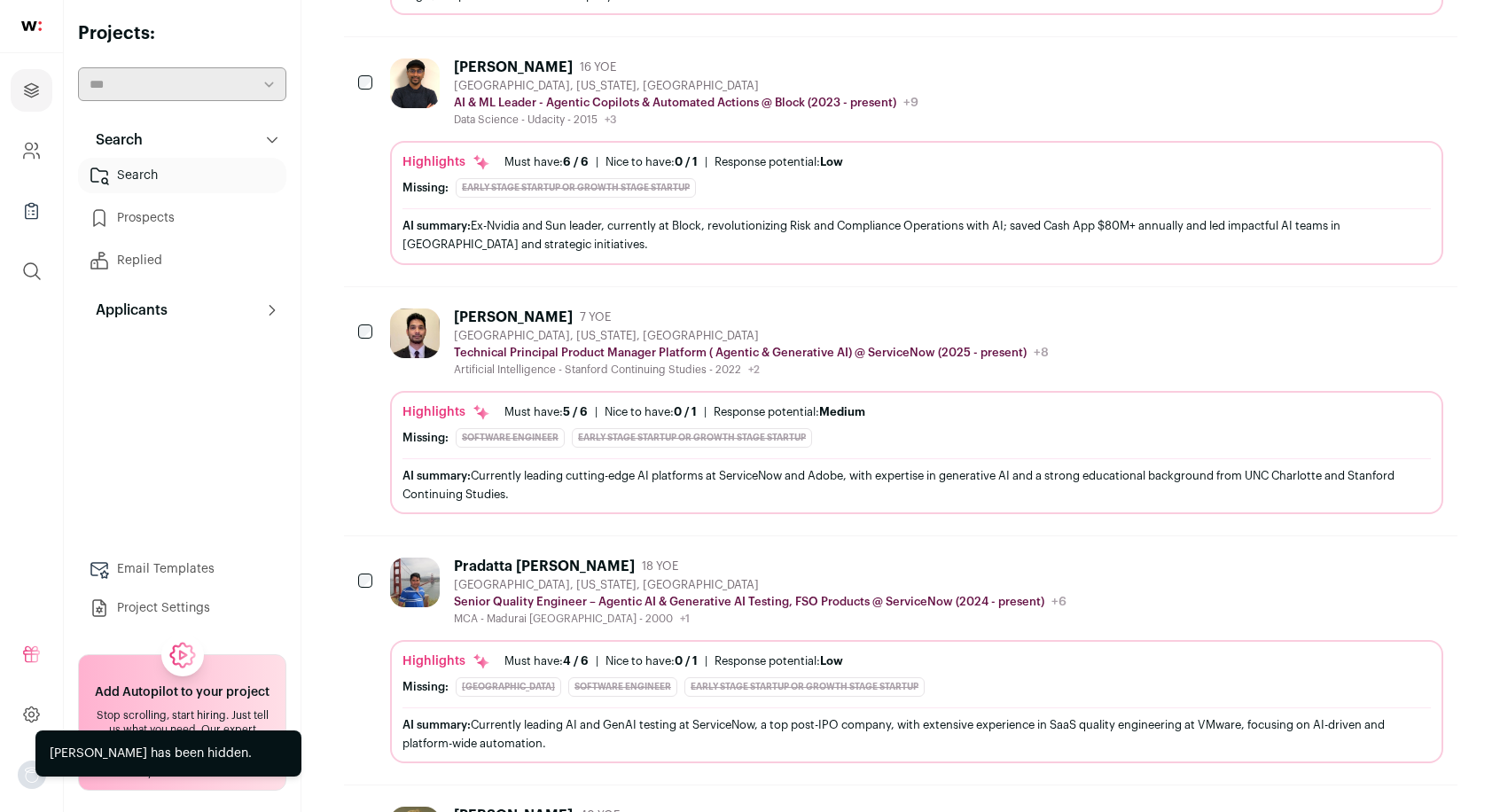
click at [1383, 308] on icon "Hide" at bounding box center [1380, 316] width 21 height 21
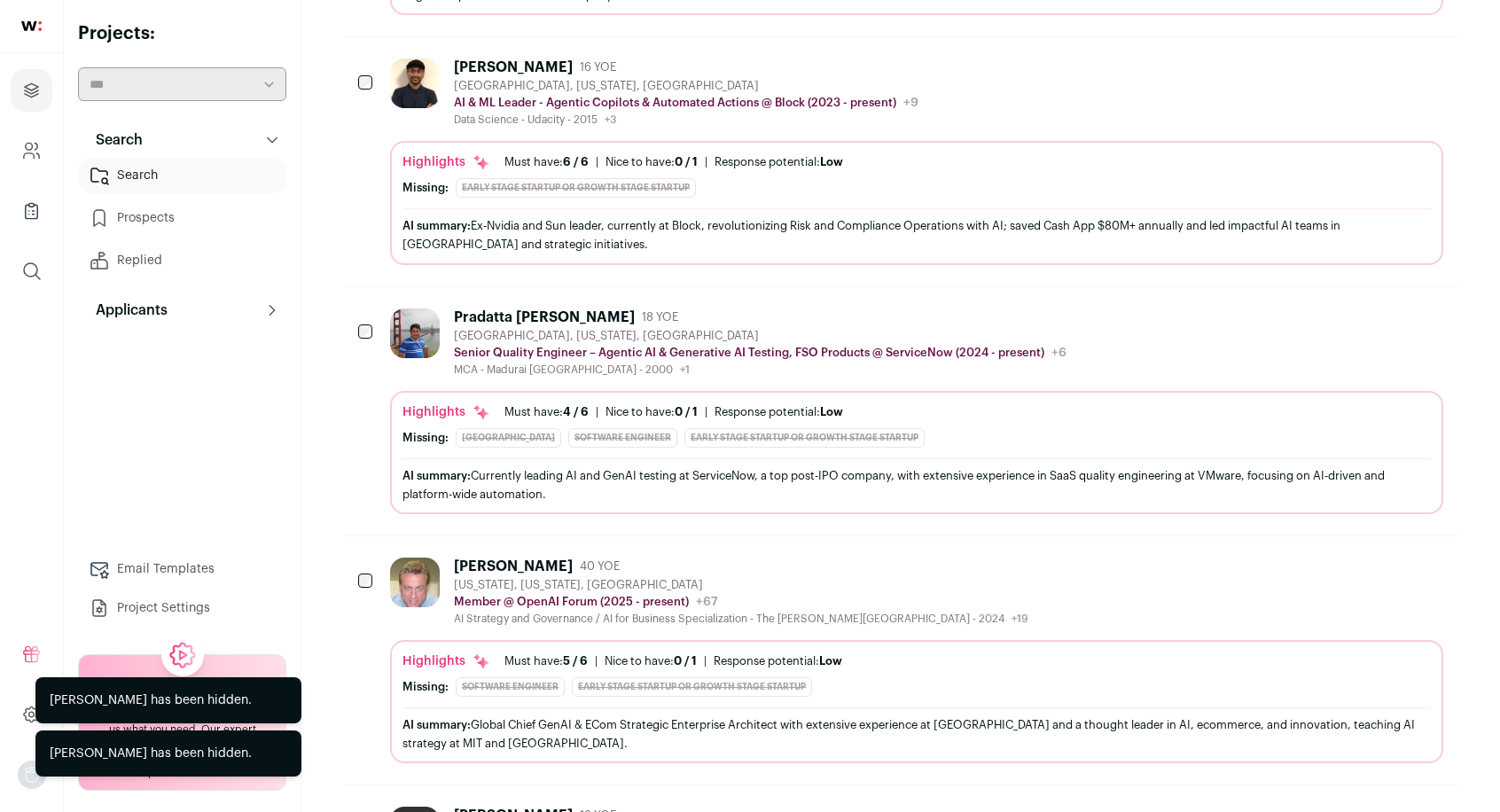
click at [1381, 309] on icon "Hide" at bounding box center [1380, 316] width 21 height 21
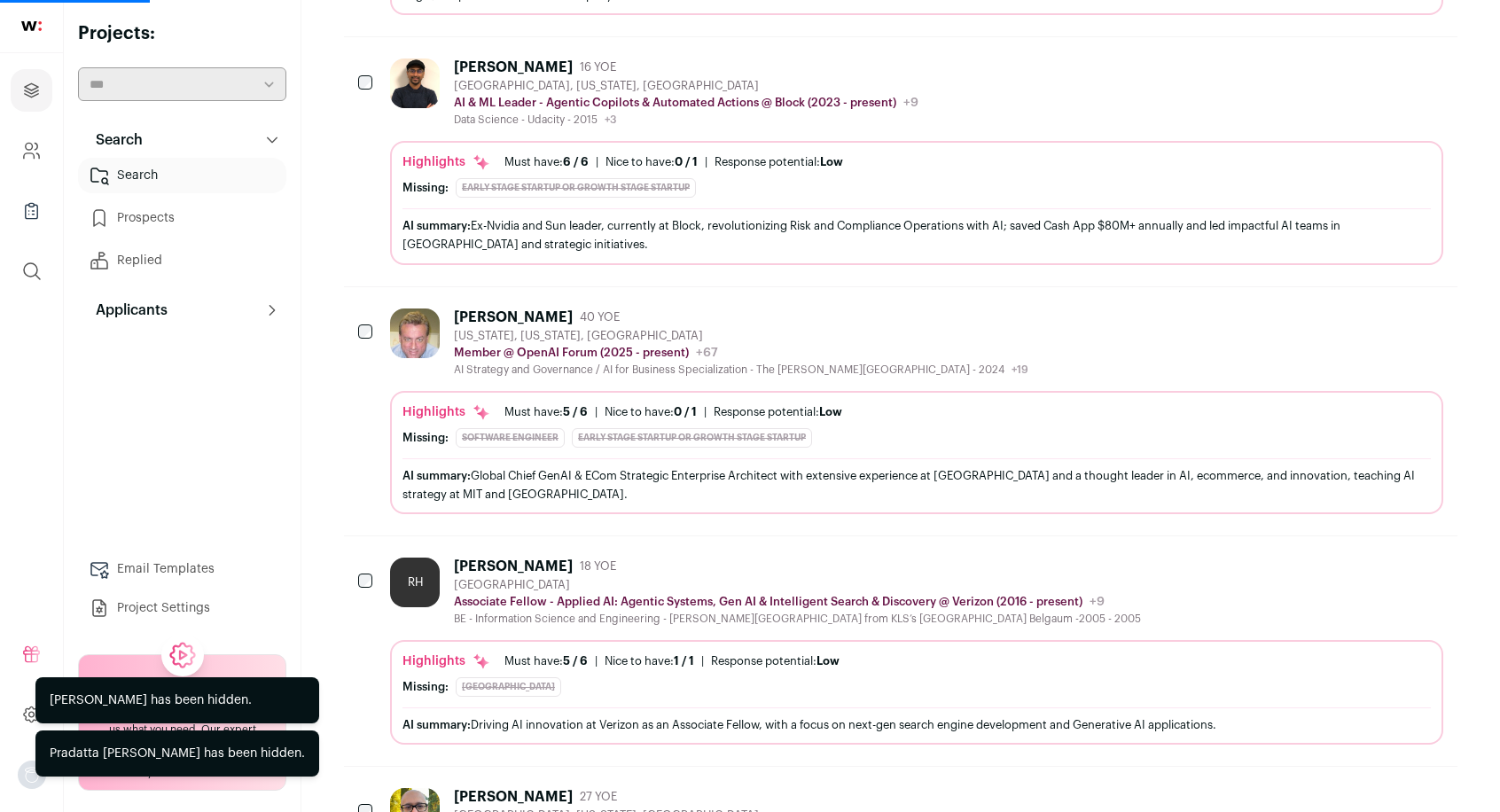
click at [1377, 310] on icon "Hide" at bounding box center [1380, 316] width 21 height 21
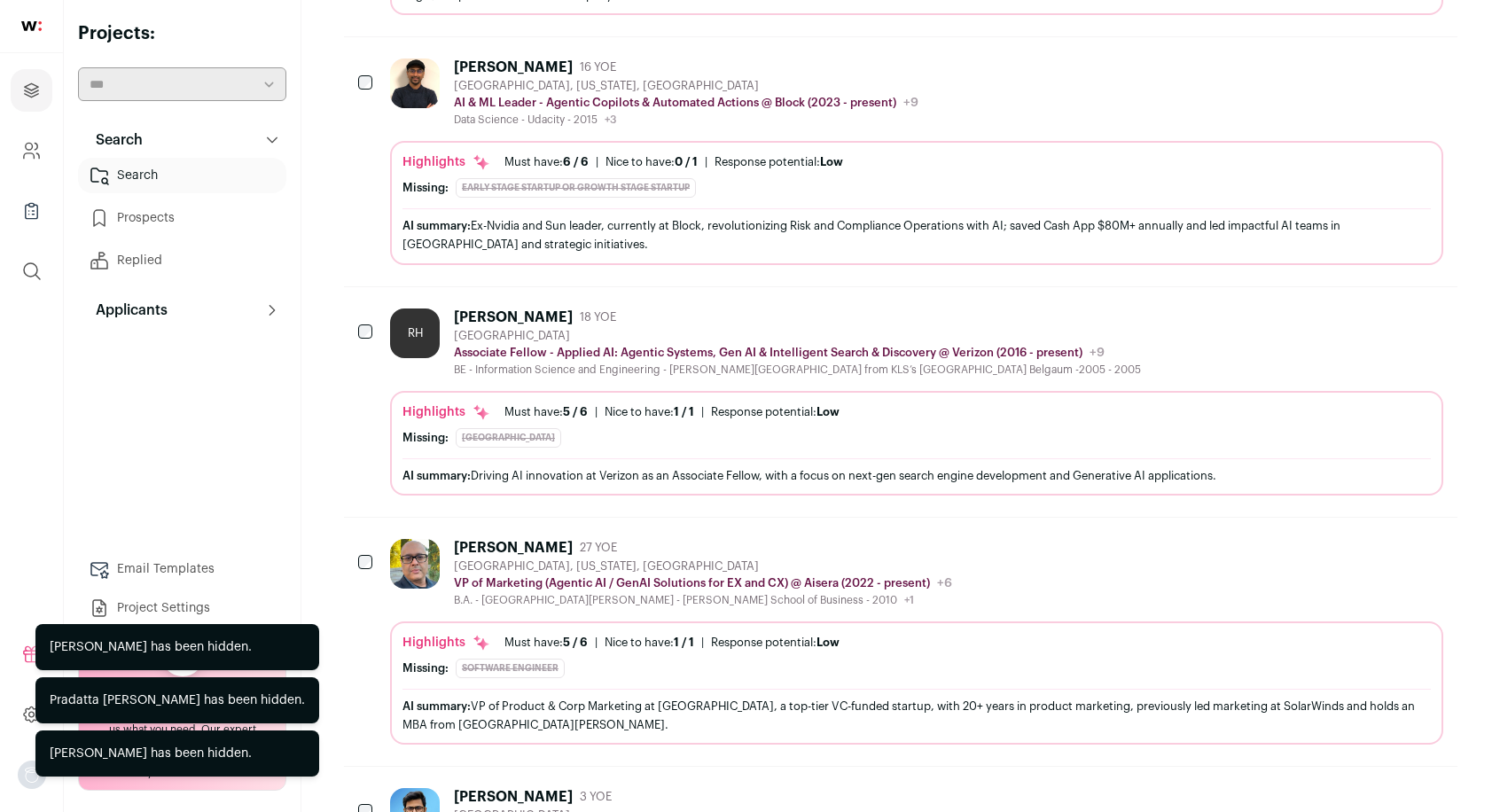
click at [1379, 308] on icon "Hide" at bounding box center [1380, 316] width 21 height 21
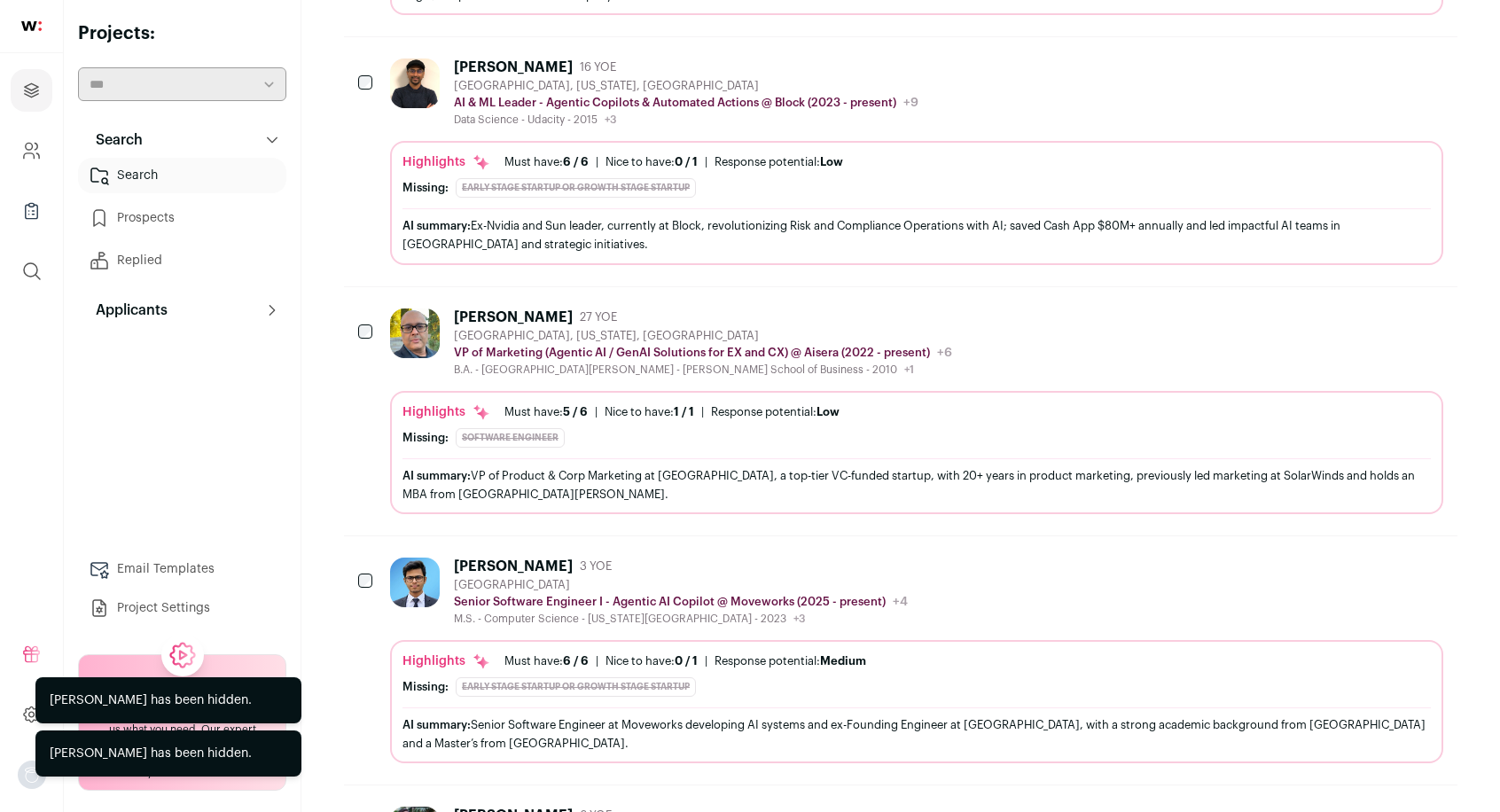
click at [1378, 306] on icon "Hide" at bounding box center [1380, 316] width 21 height 21
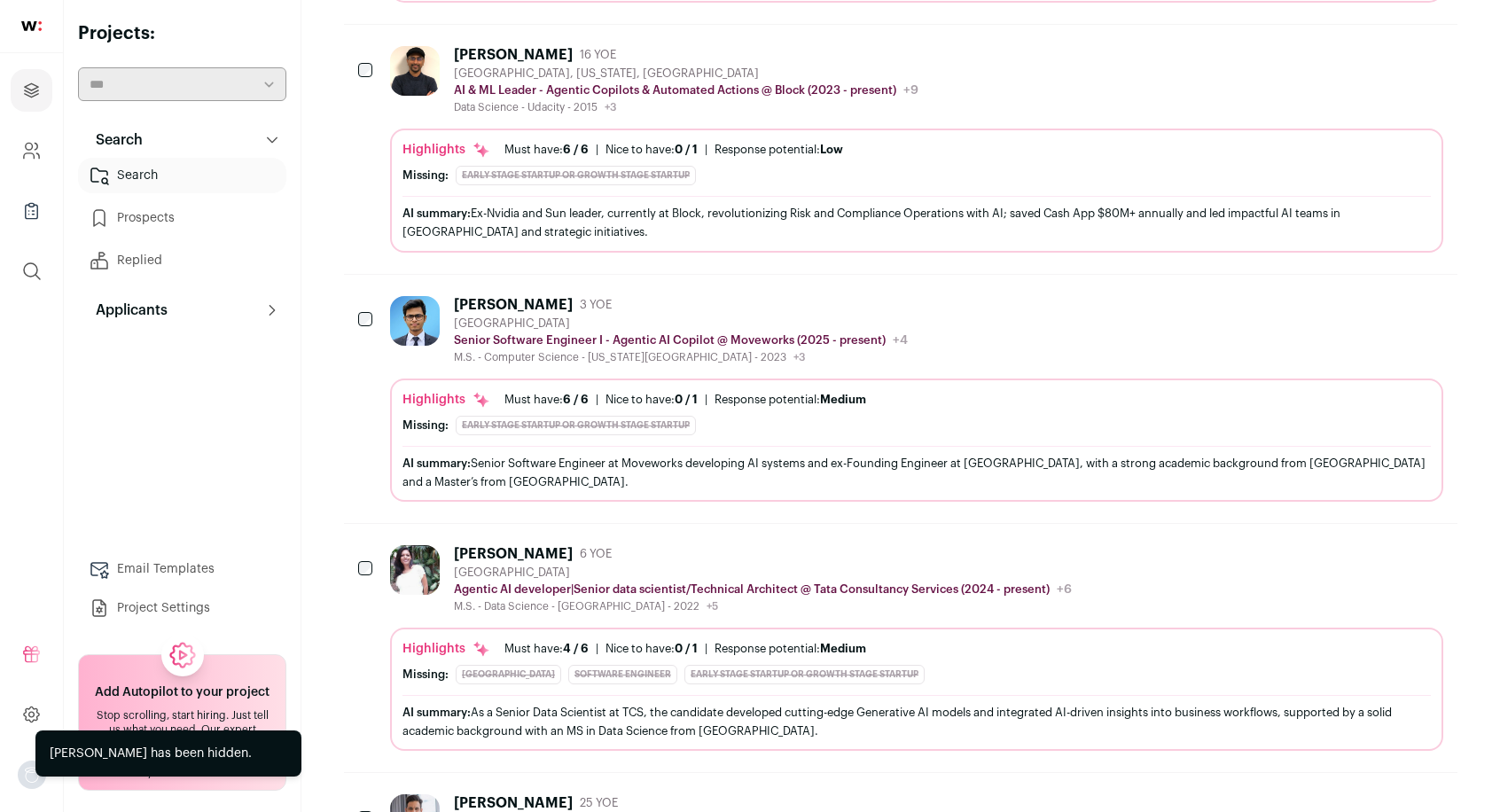
scroll to position [545, 0]
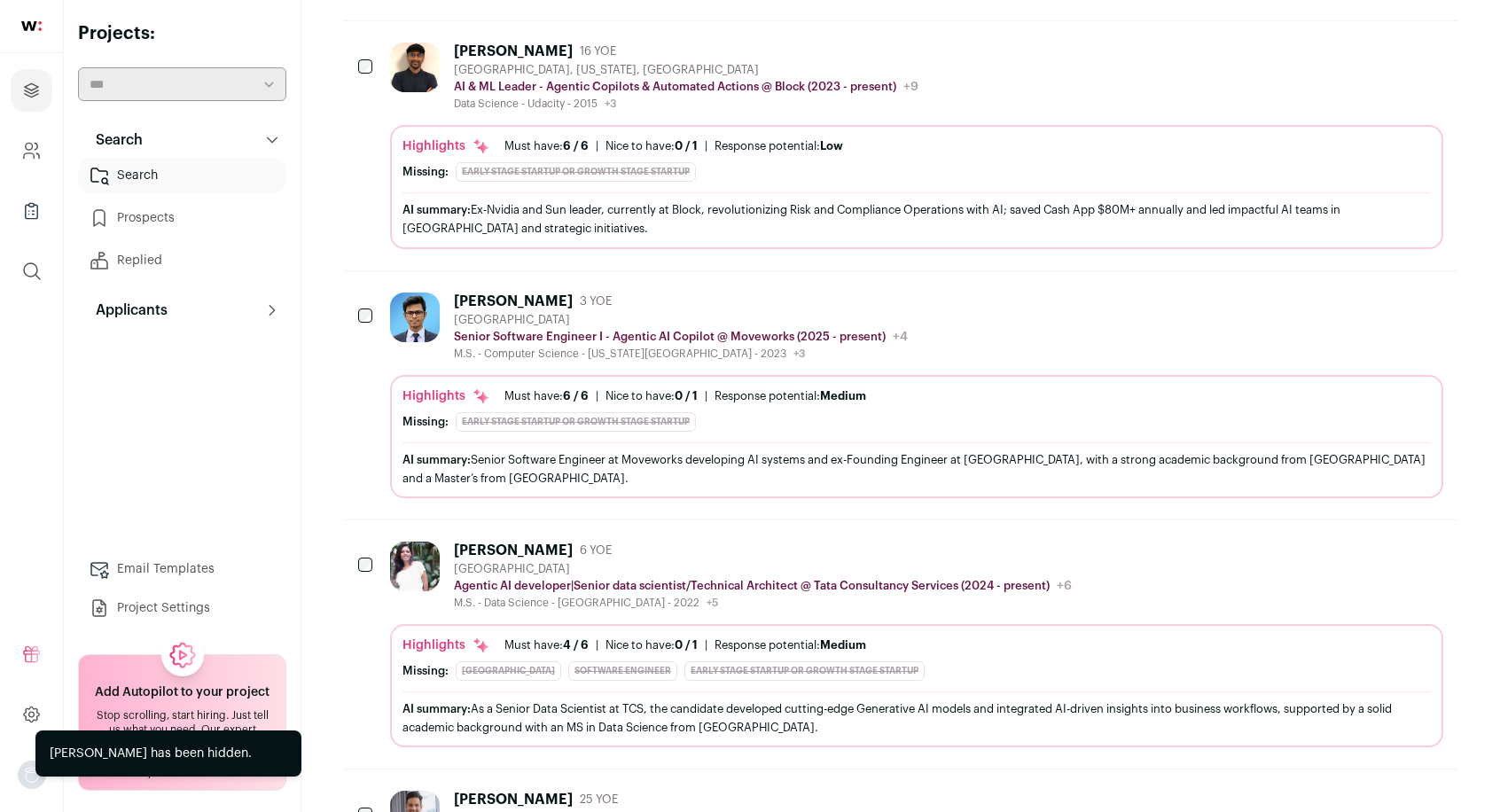
click at [1382, 290] on icon "Hide" at bounding box center [1380, 301] width 21 height 21
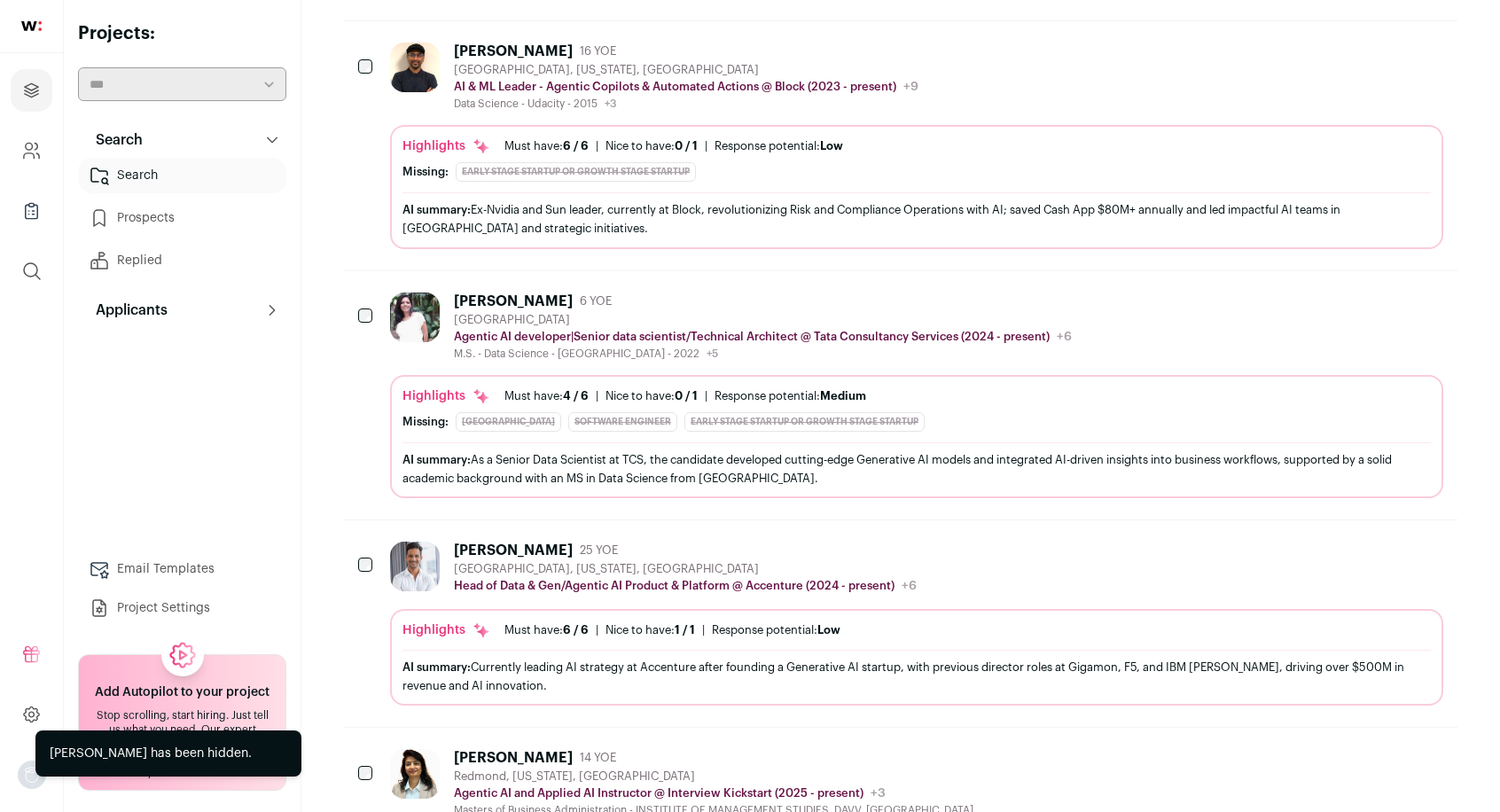
click at [1376, 297] on icon "Hide" at bounding box center [1380, 301] width 21 height 21
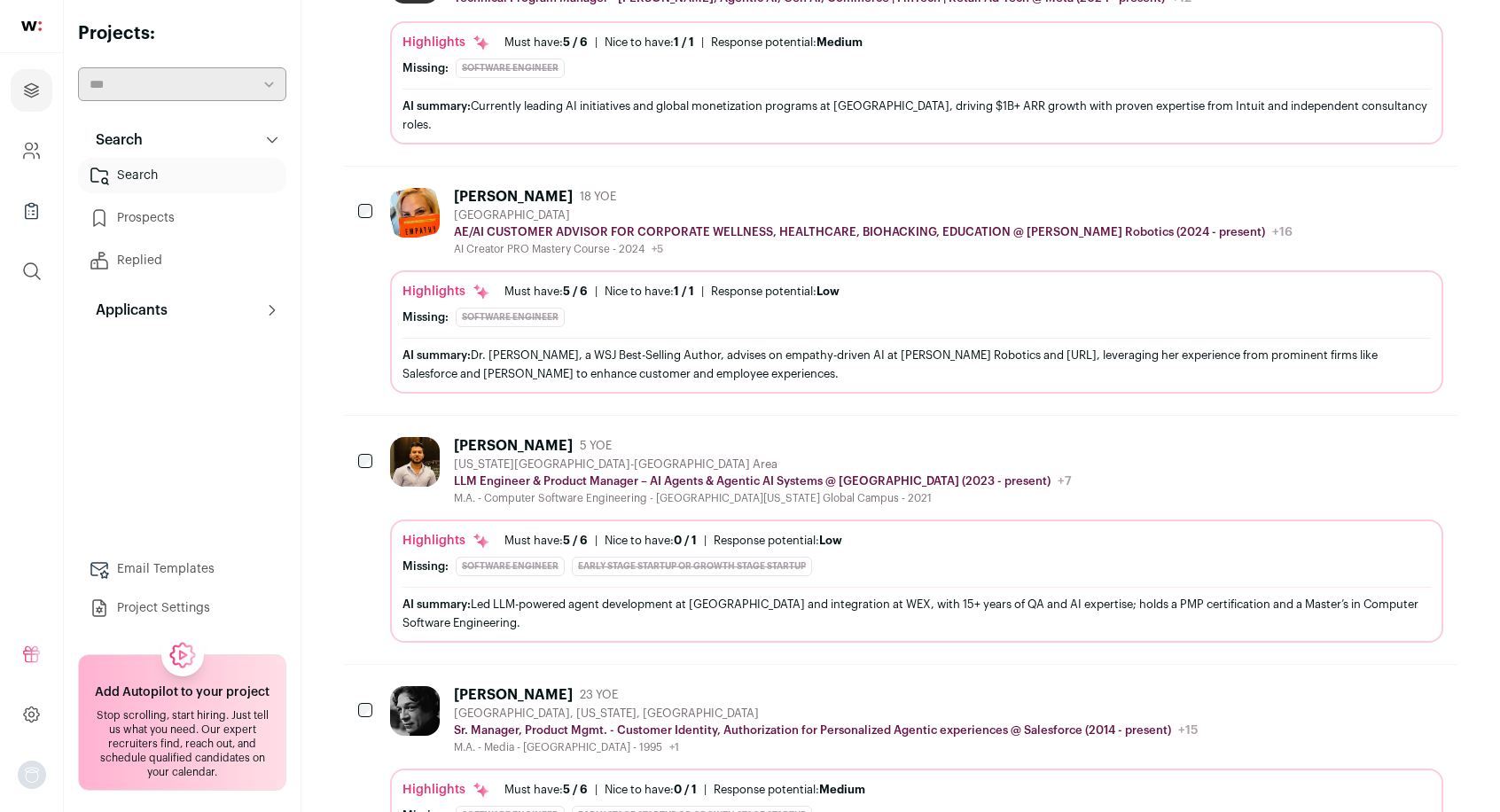
scroll to position [1858, 0]
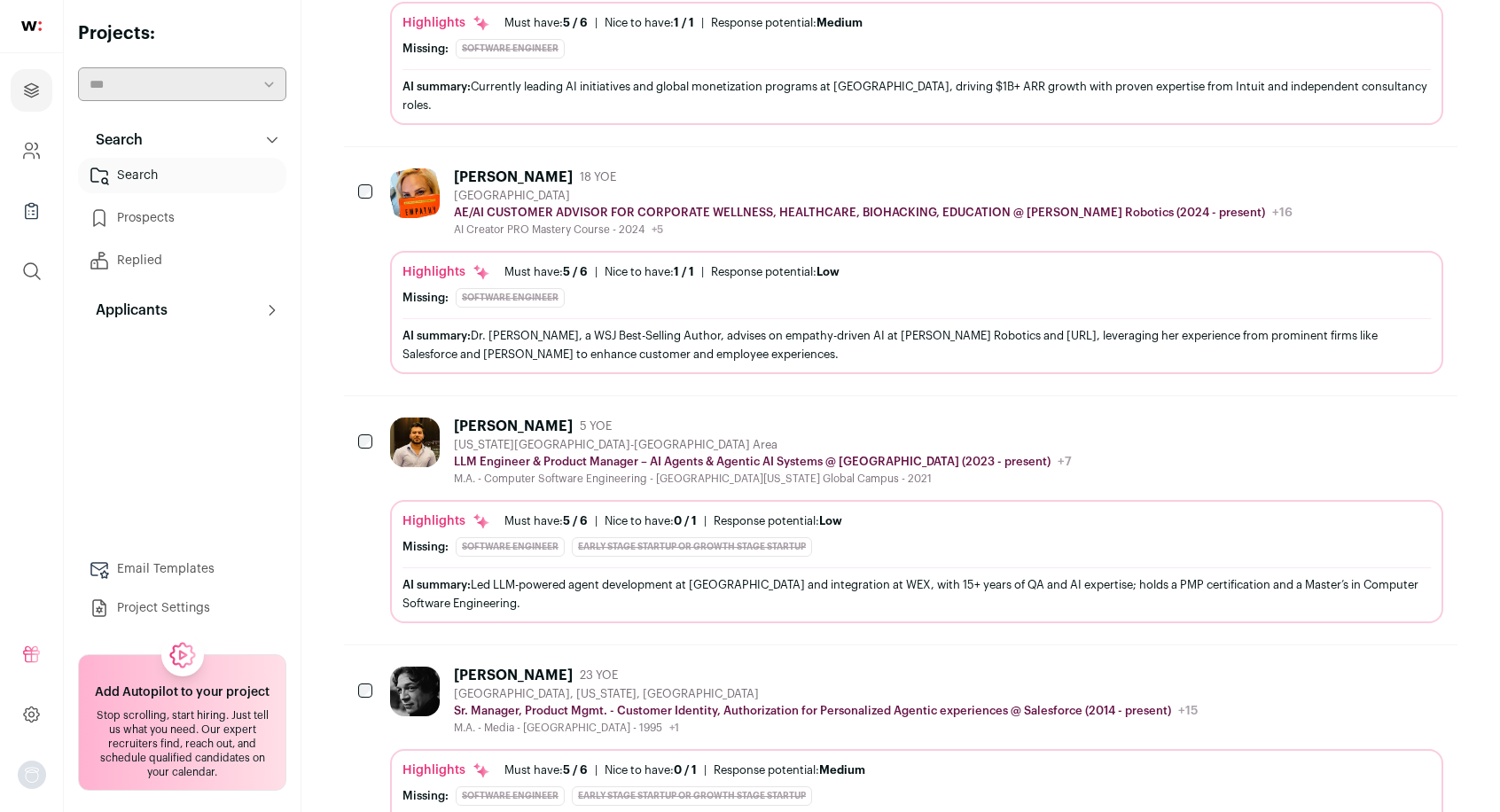
click at [1386, 415] on icon "Hide" at bounding box center [1380, 425] width 21 height 21
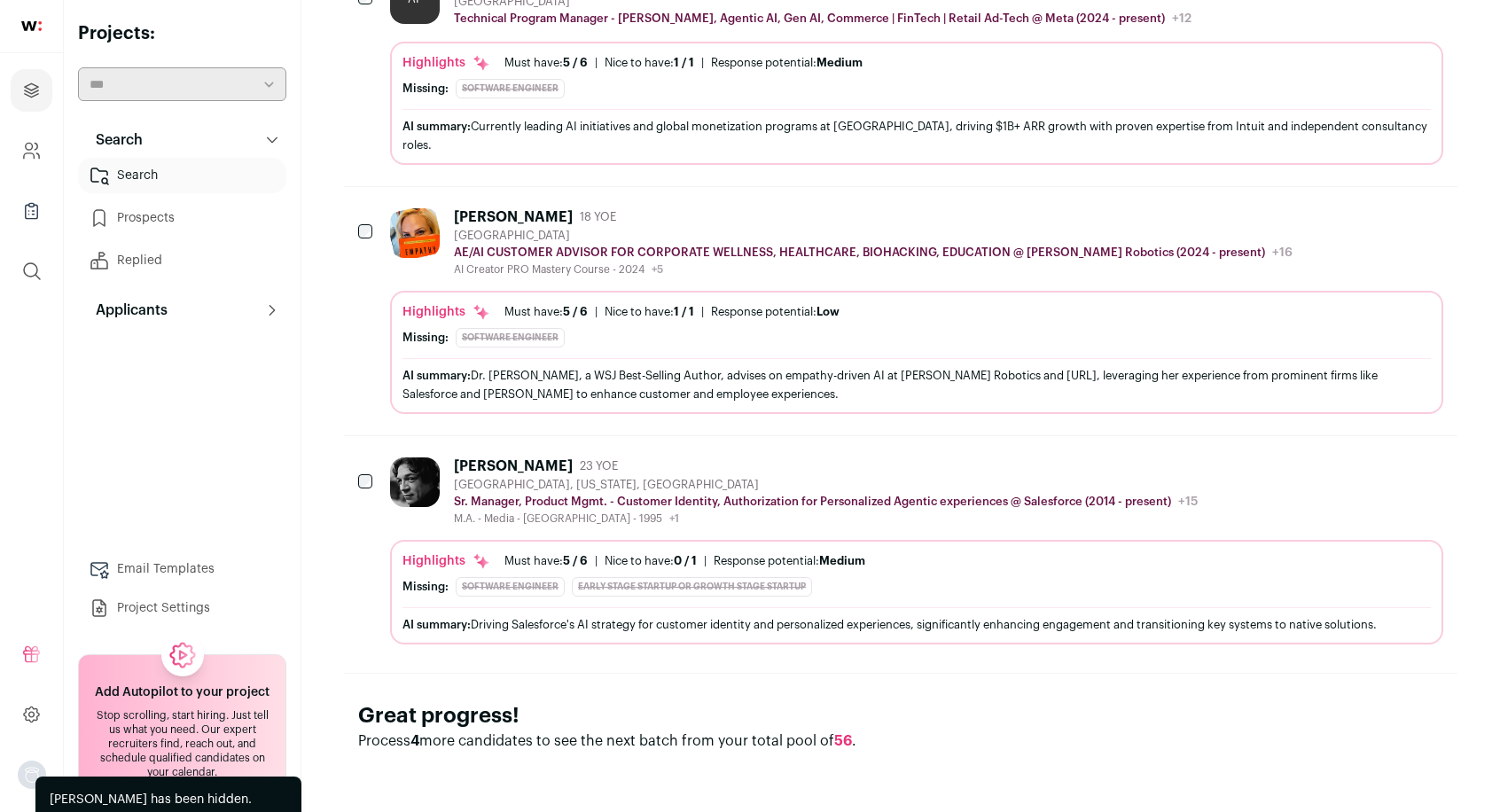
scroll to position [1789, 0]
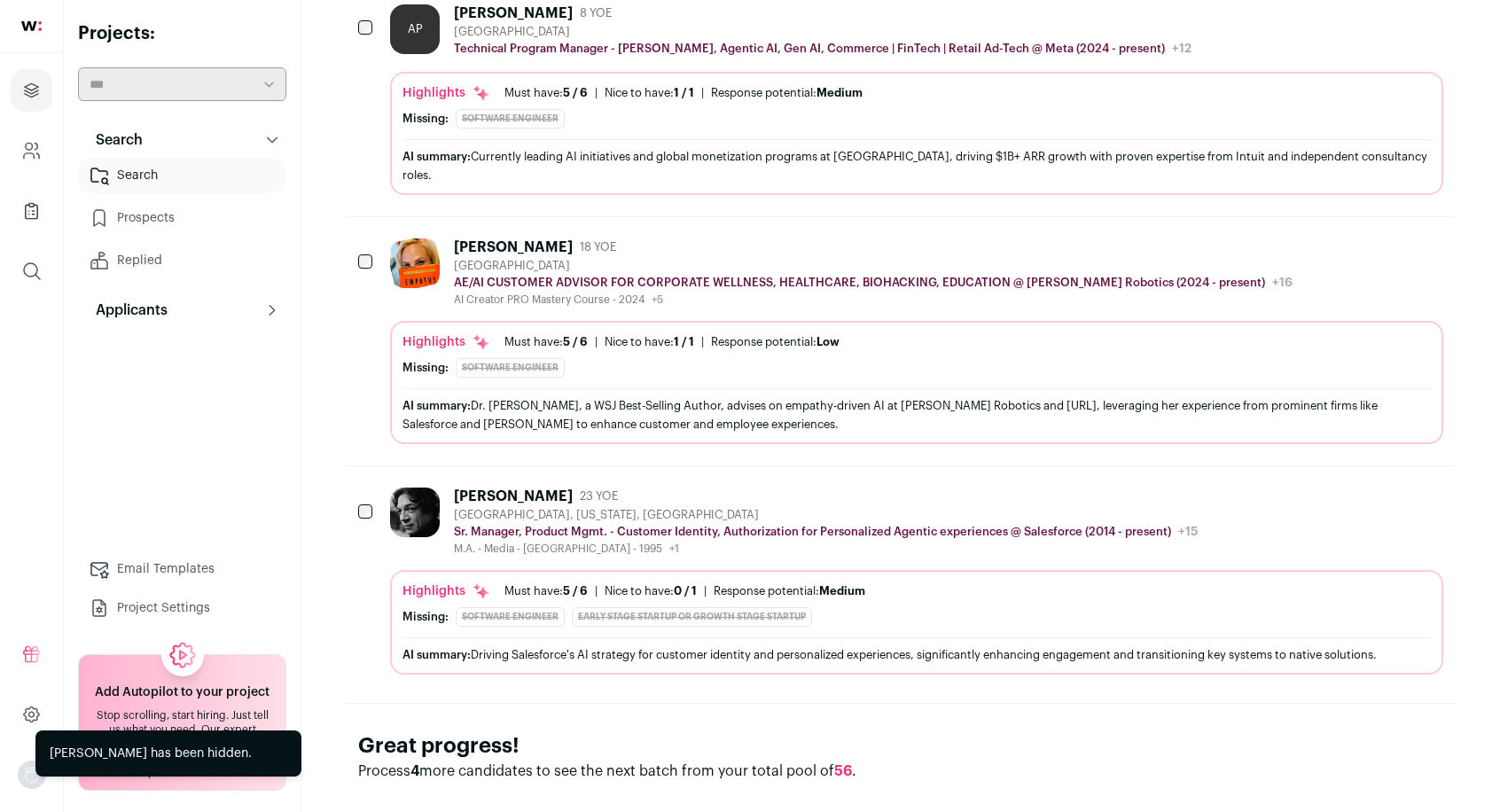
click at [1380, 485] on icon "Hide" at bounding box center [1380, 496] width 21 height 21
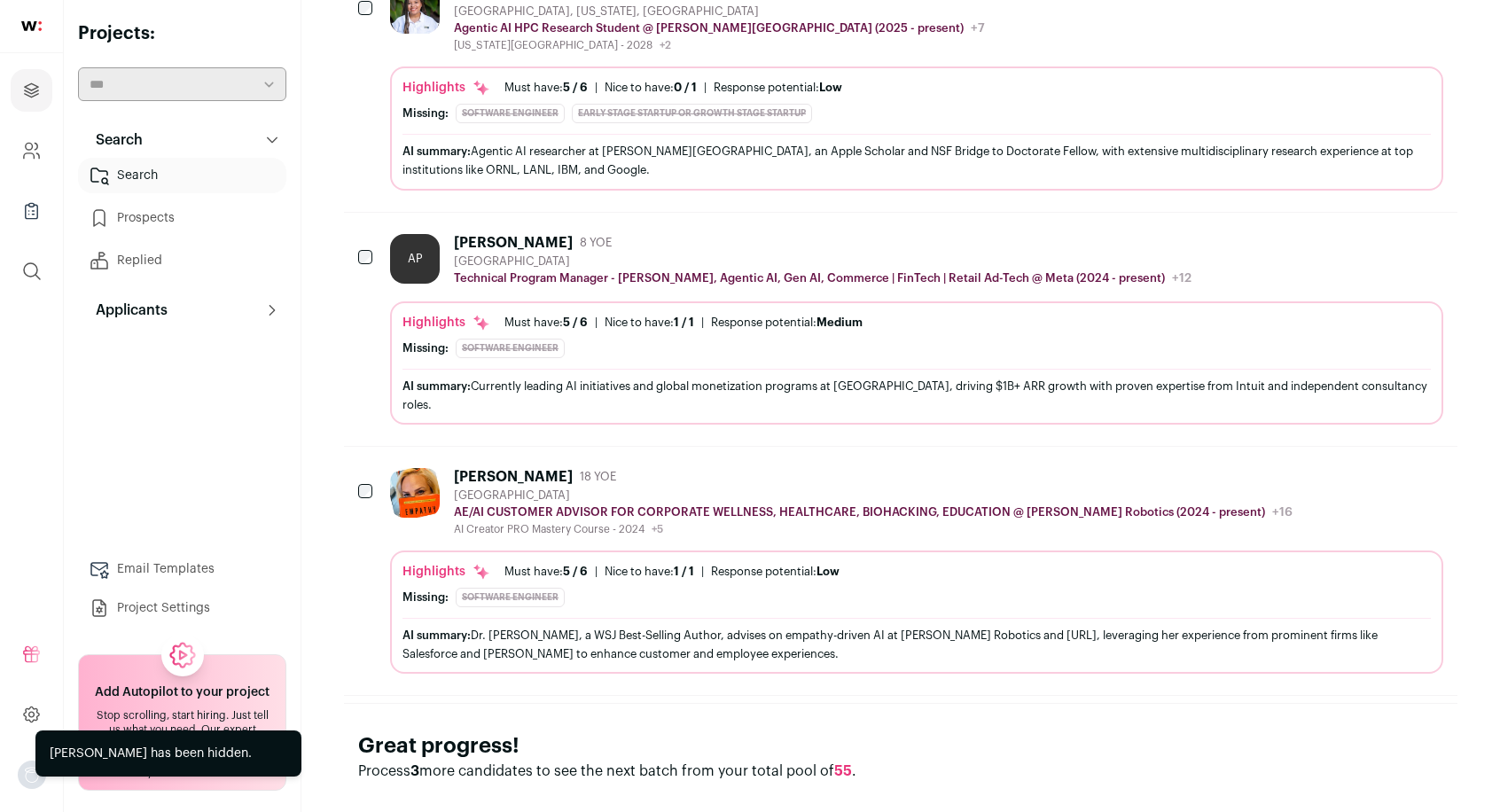
click at [1379, 465] on icon "Hide" at bounding box center [1380, 475] width 21 height 21
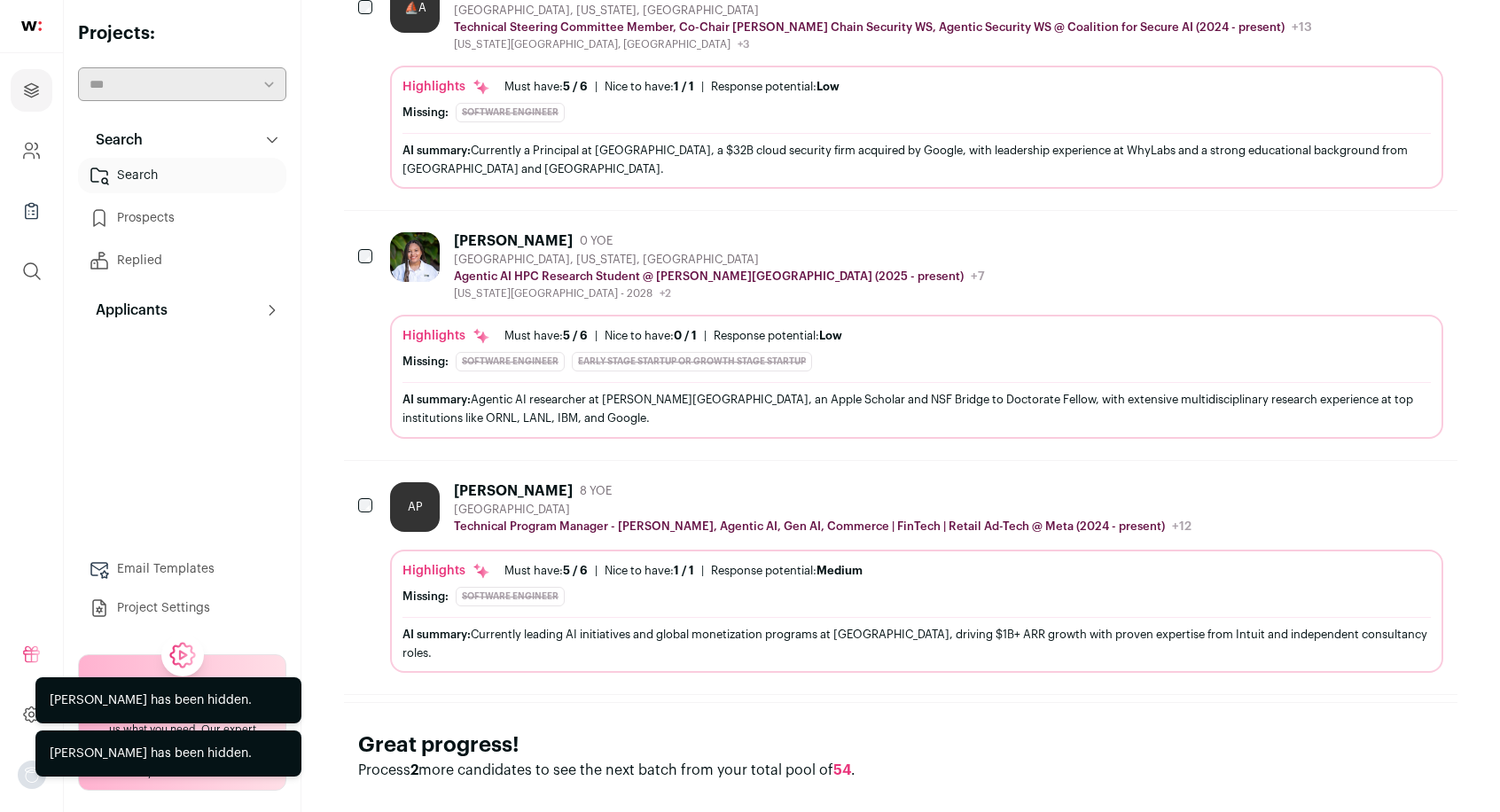
click at [1386, 481] on icon "Hide" at bounding box center [1380, 490] width 21 height 21
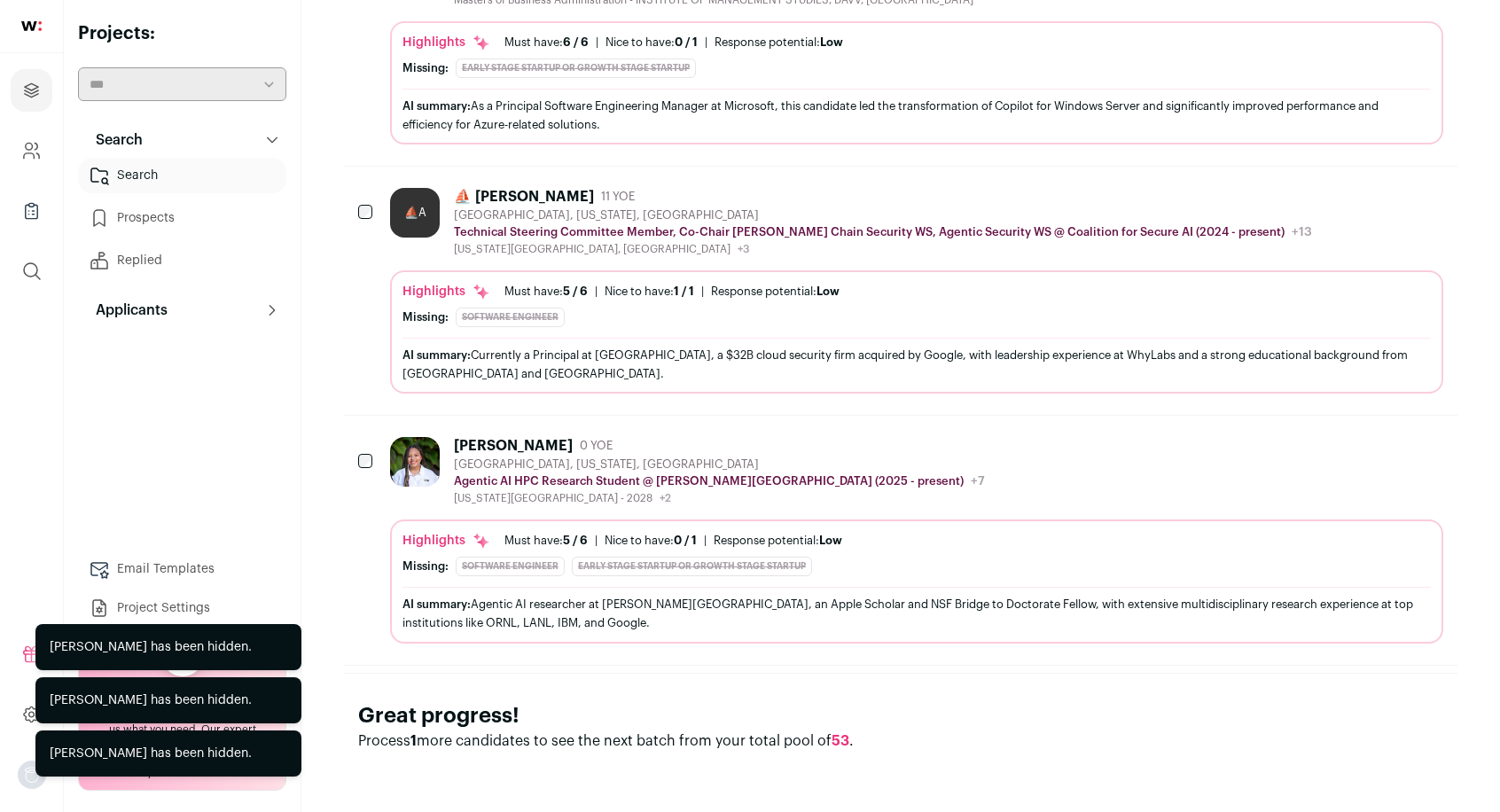
scroll to position [1097, 0]
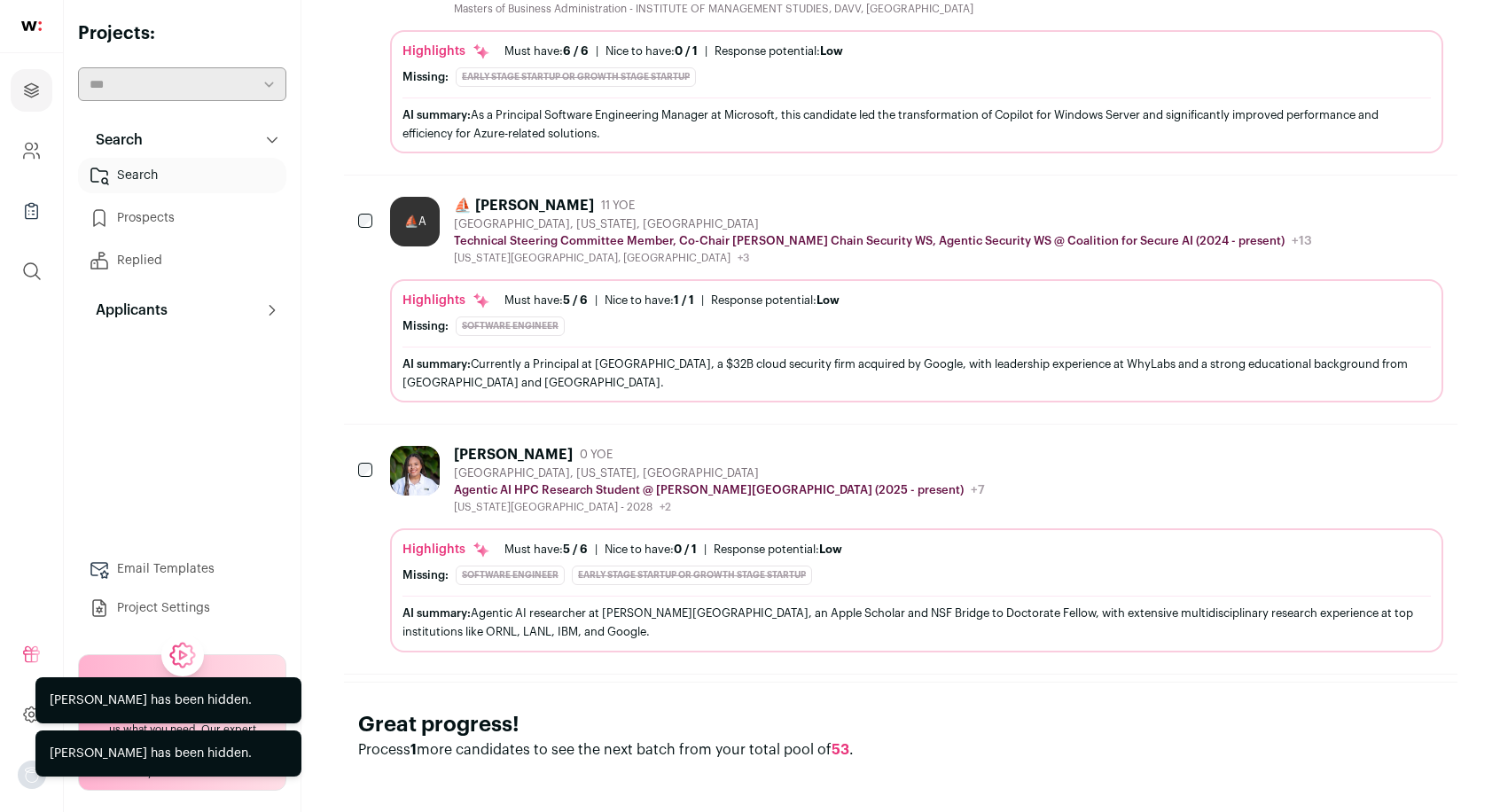
click at [1386, 443] on icon "Hide" at bounding box center [1380, 453] width 21 height 21
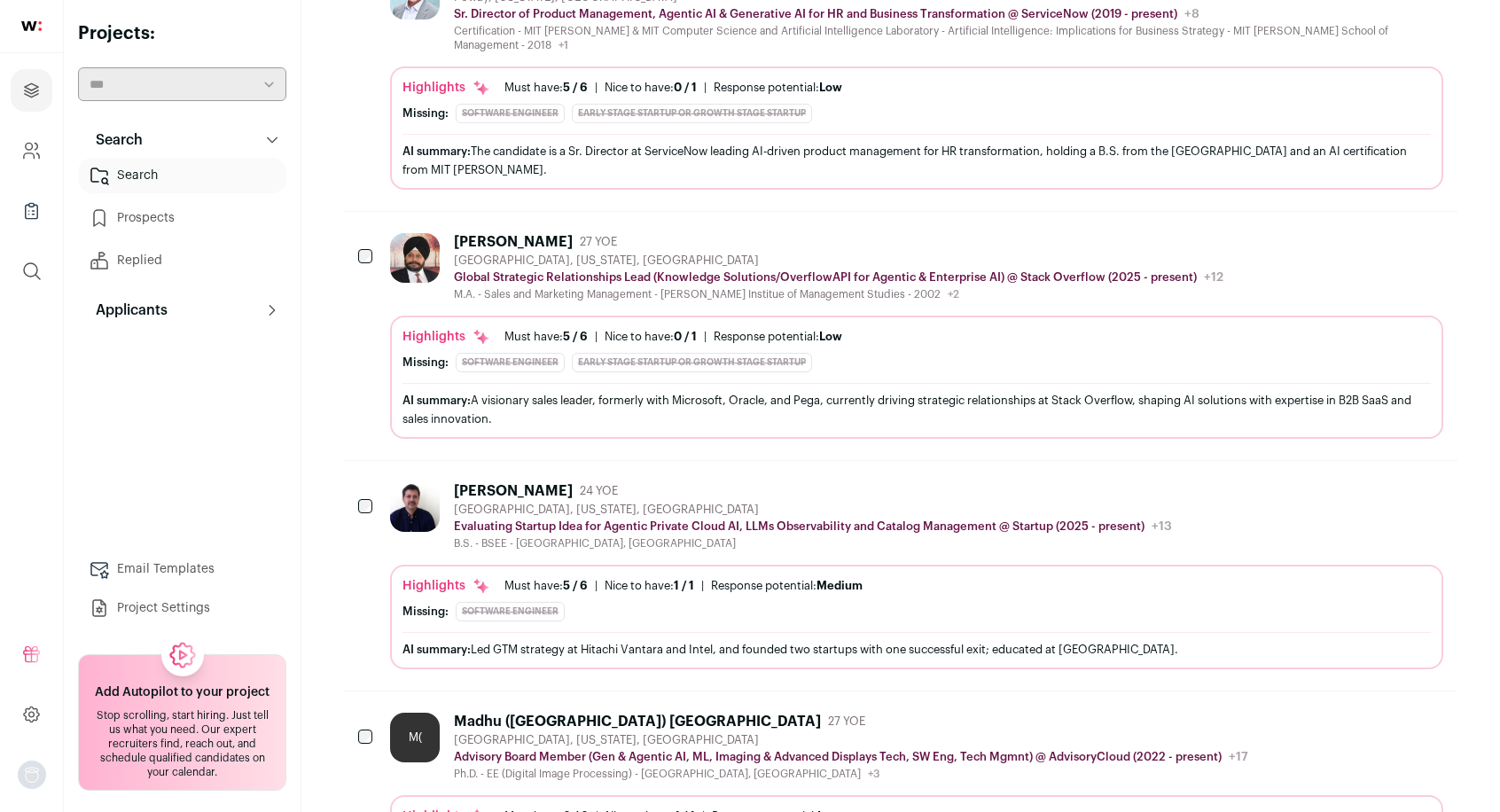
scroll to position [1999, 0]
